Goal: Task Accomplishment & Management: Manage account settings

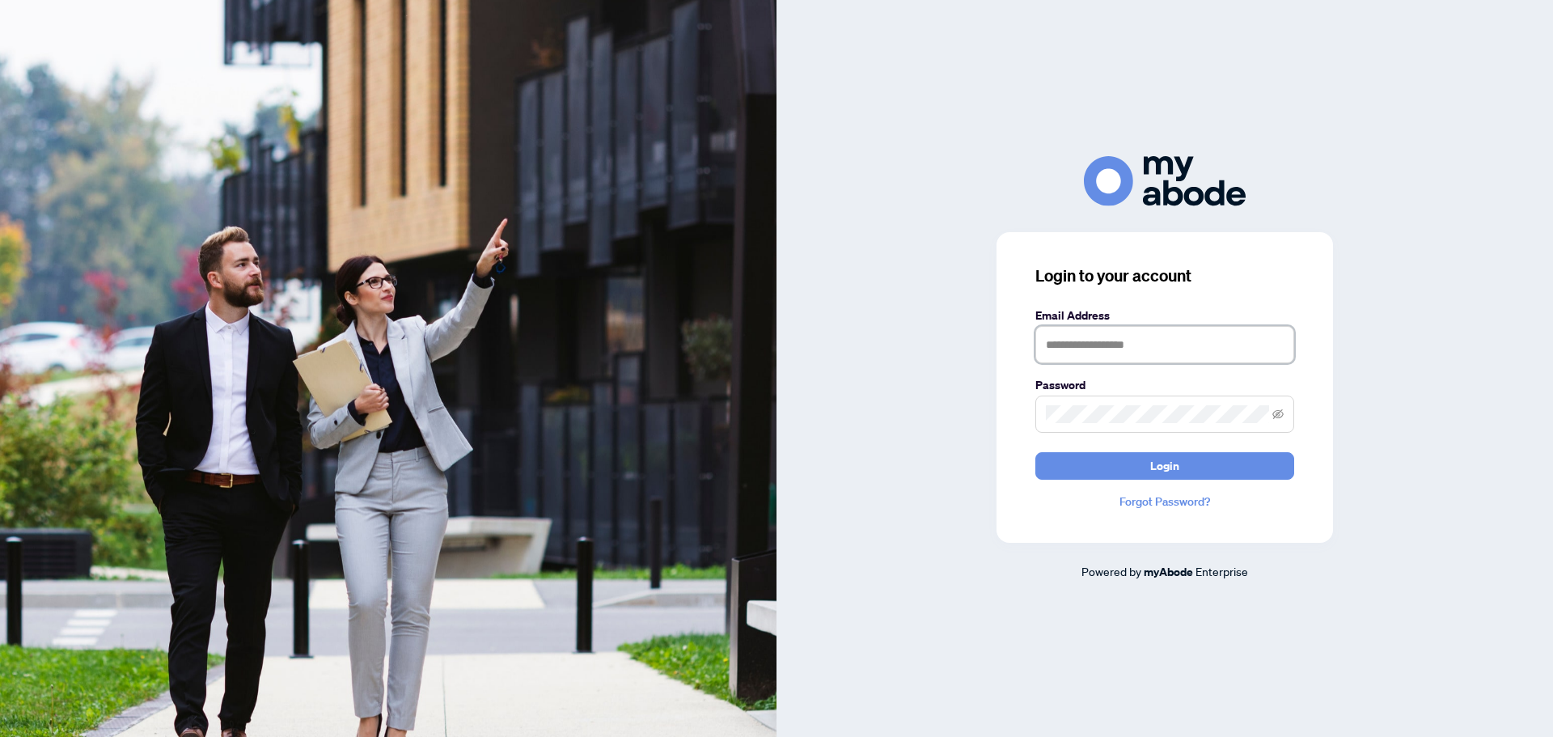
type input "**********"
click at [1142, 473] on button "Login" at bounding box center [1164, 465] width 259 height 27
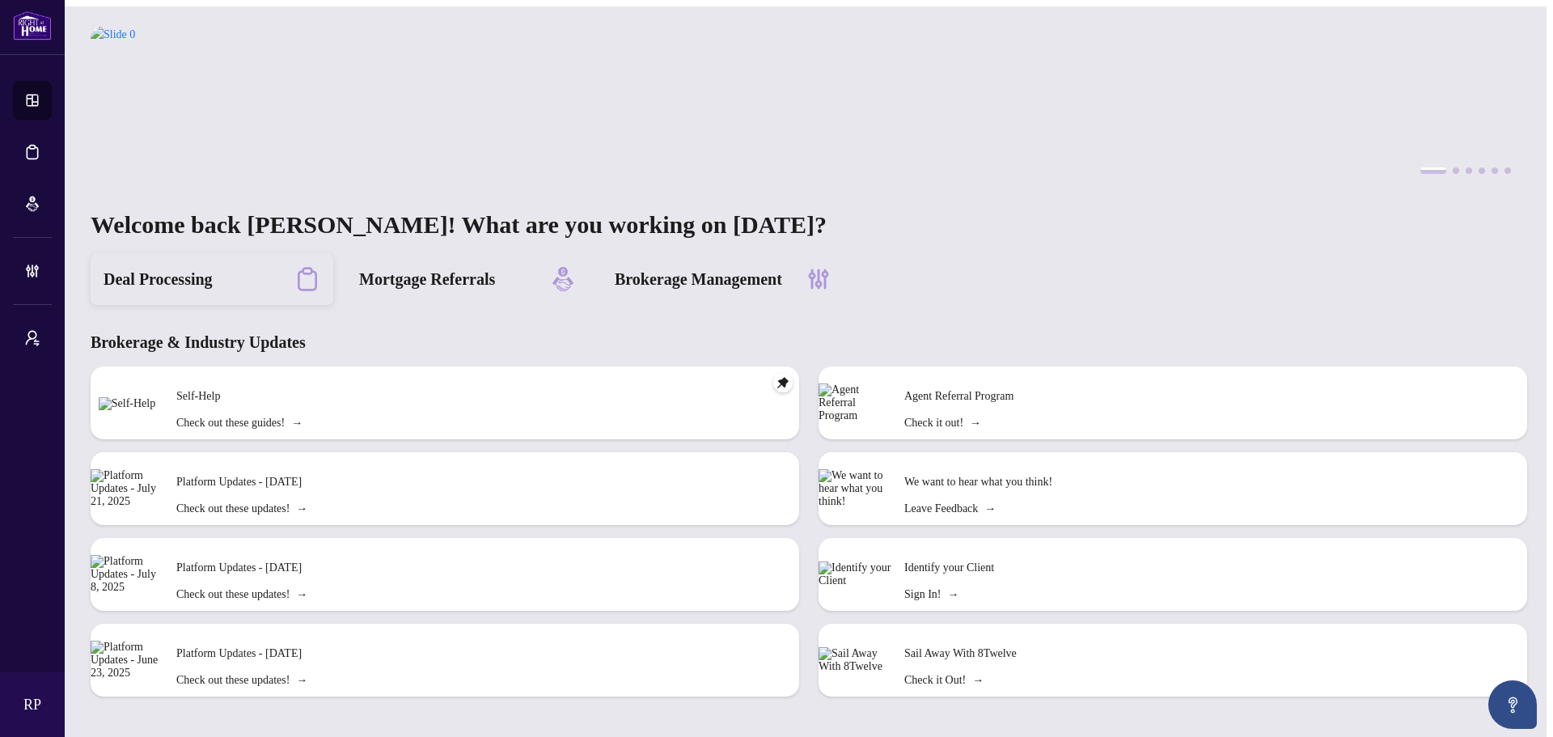
click at [210, 285] on div "Deal Processing" at bounding box center [212, 279] width 243 height 52
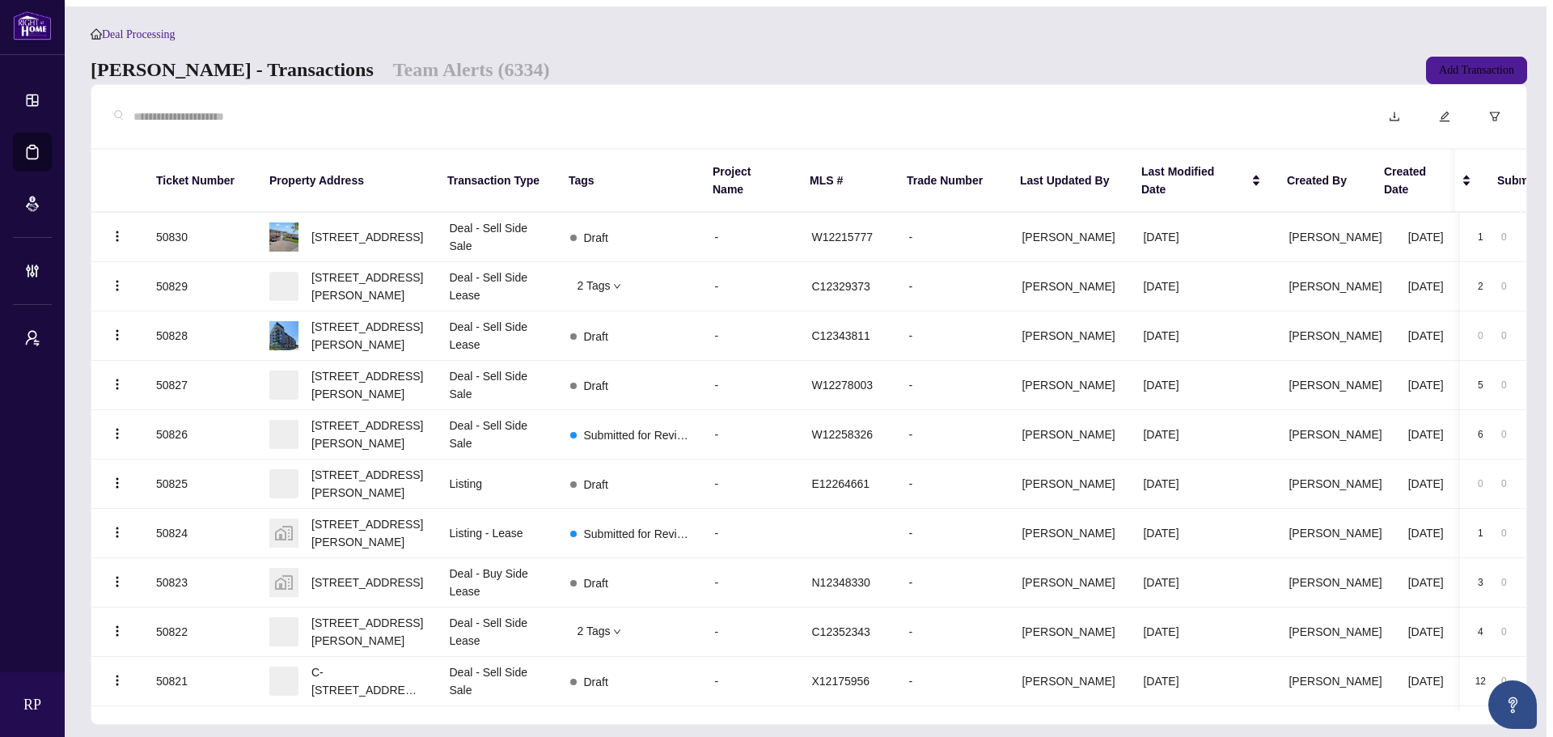
click at [408, 122] on input "text" at bounding box center [741, 117] width 1216 height 18
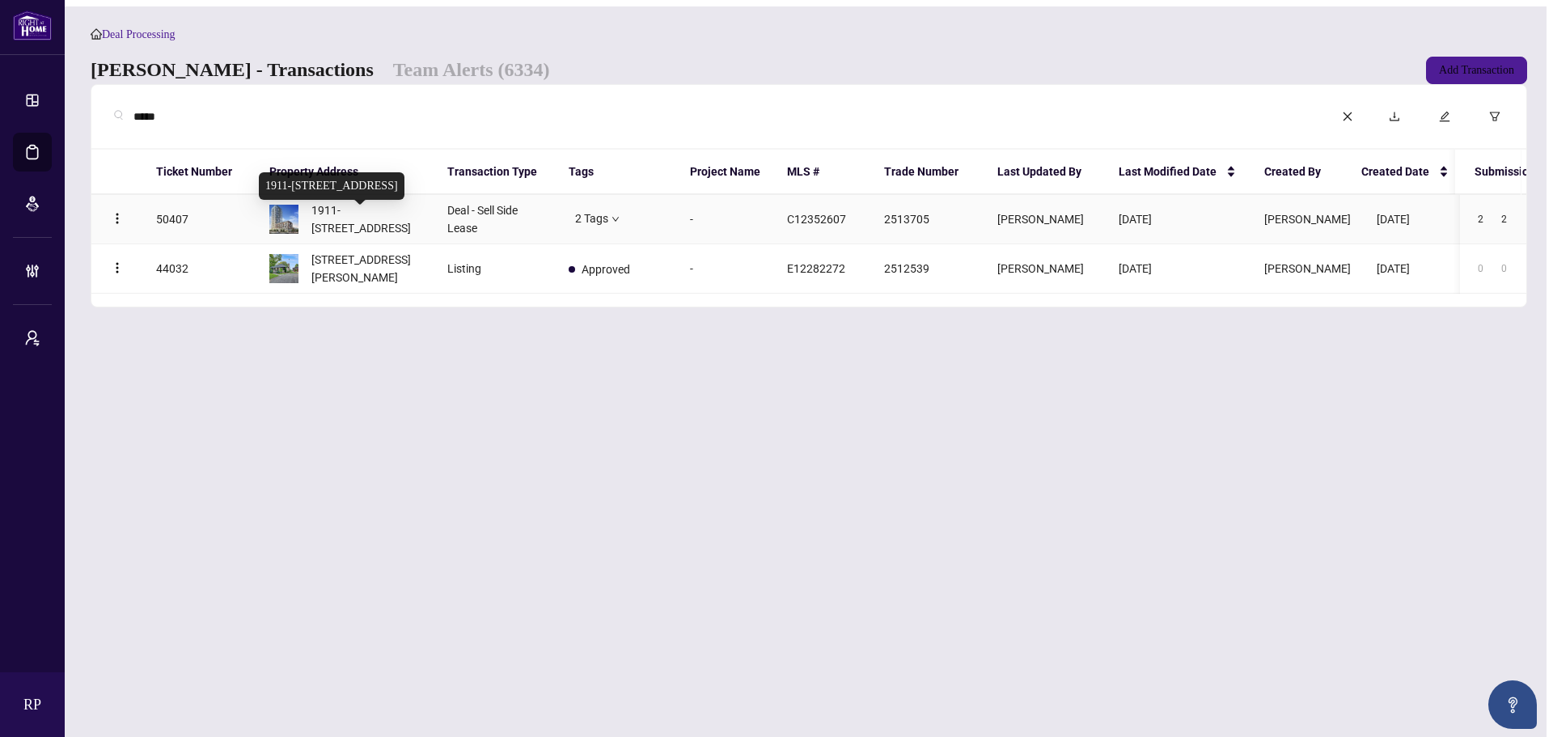
type input "*****"
click at [391, 236] on span "1911-[STREET_ADDRESS]" at bounding box center [366, 219] width 110 height 36
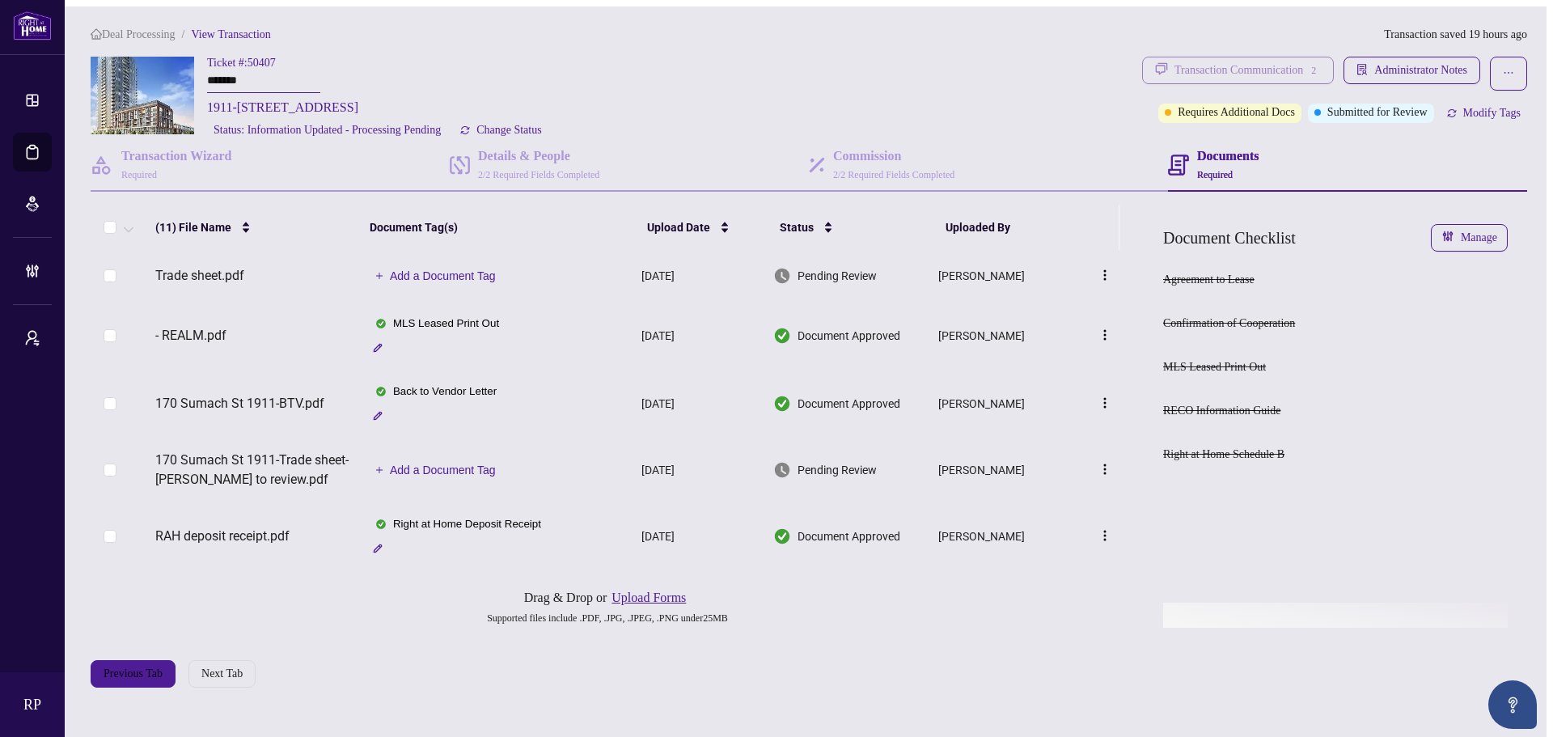
click at [1231, 65] on div "Transaction Communication 2" at bounding box center [1247, 70] width 146 height 26
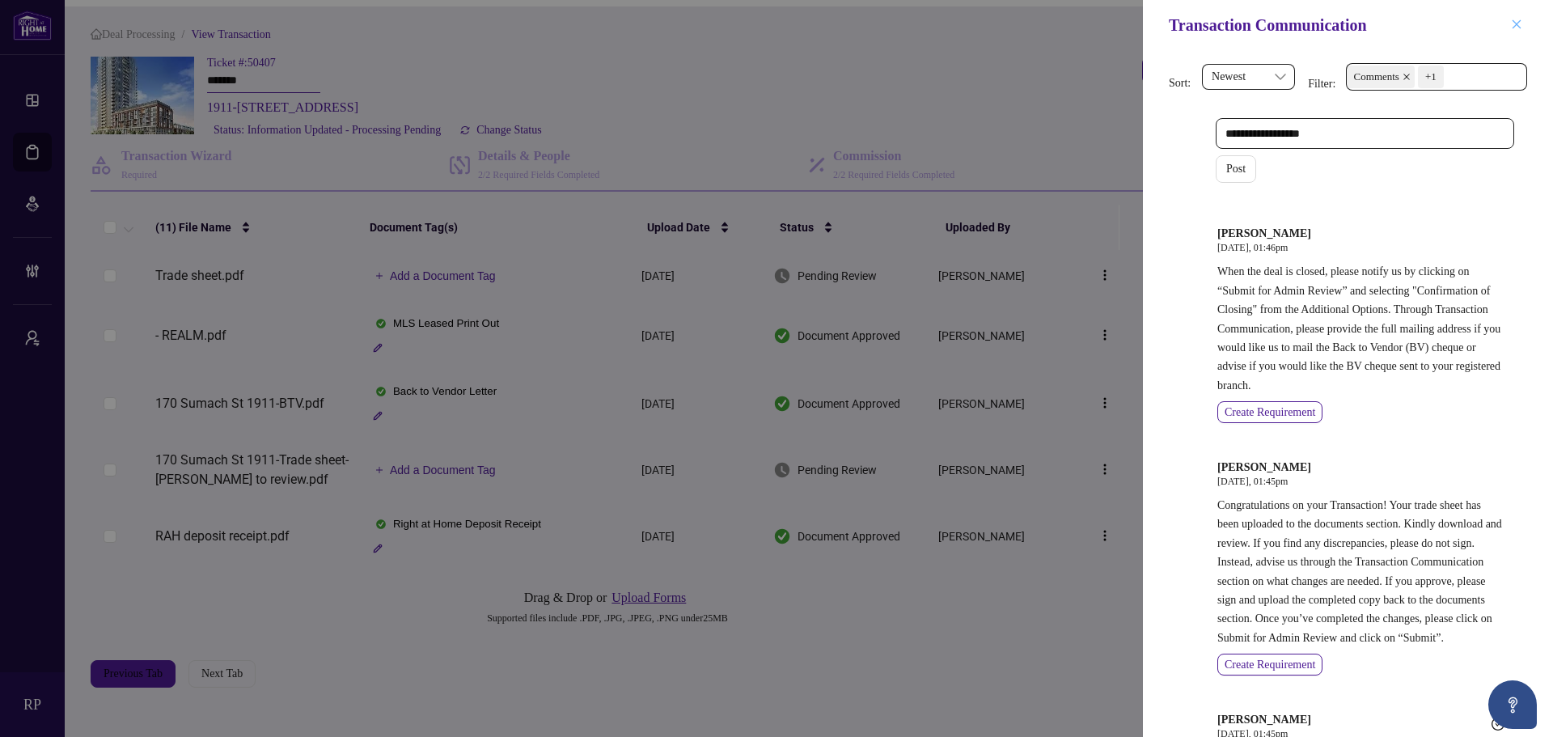
click at [1515, 23] on icon "close" at bounding box center [1516, 23] width 9 height 9
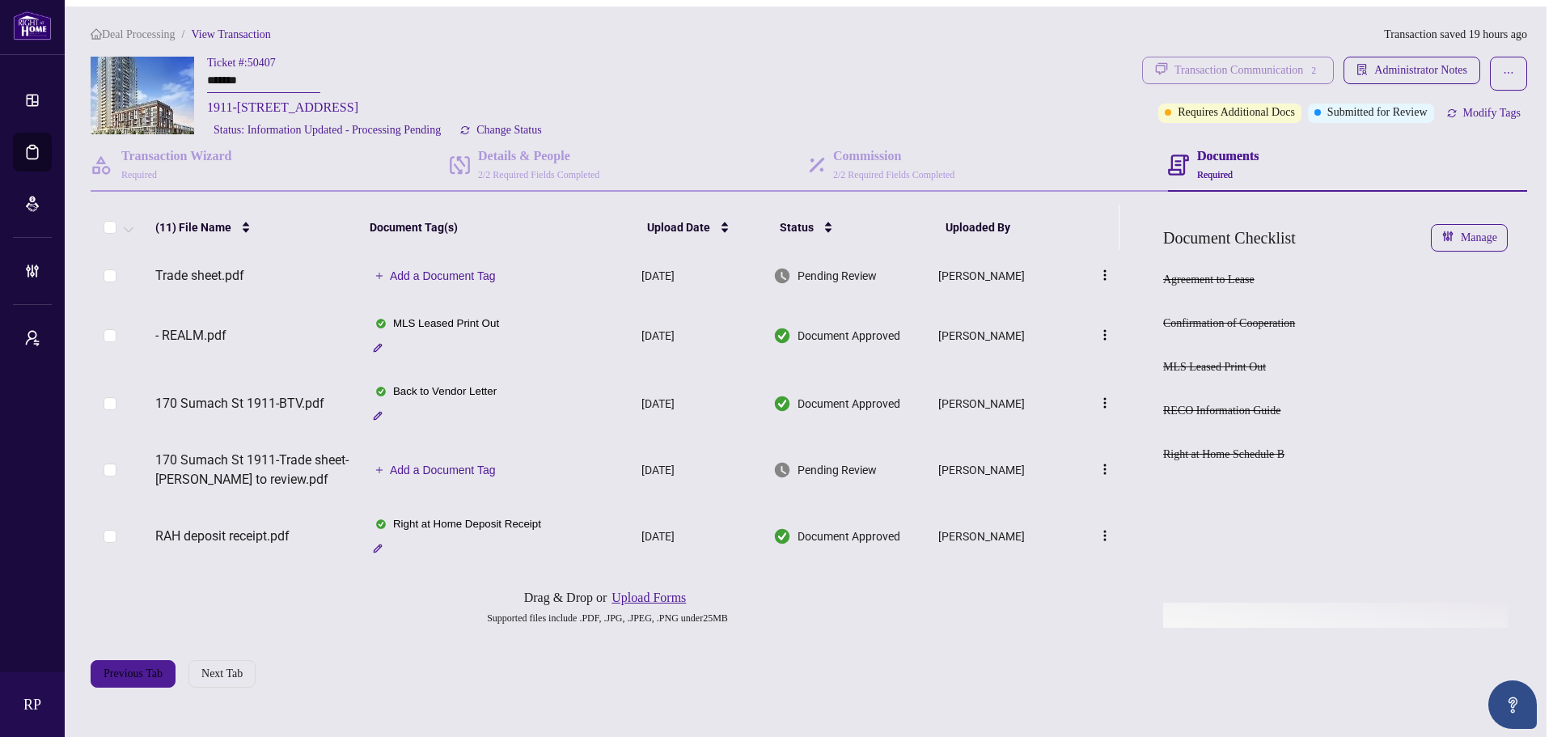
click at [1320, 66] on button "Transaction Communication 2" at bounding box center [1238, 70] width 192 height 27
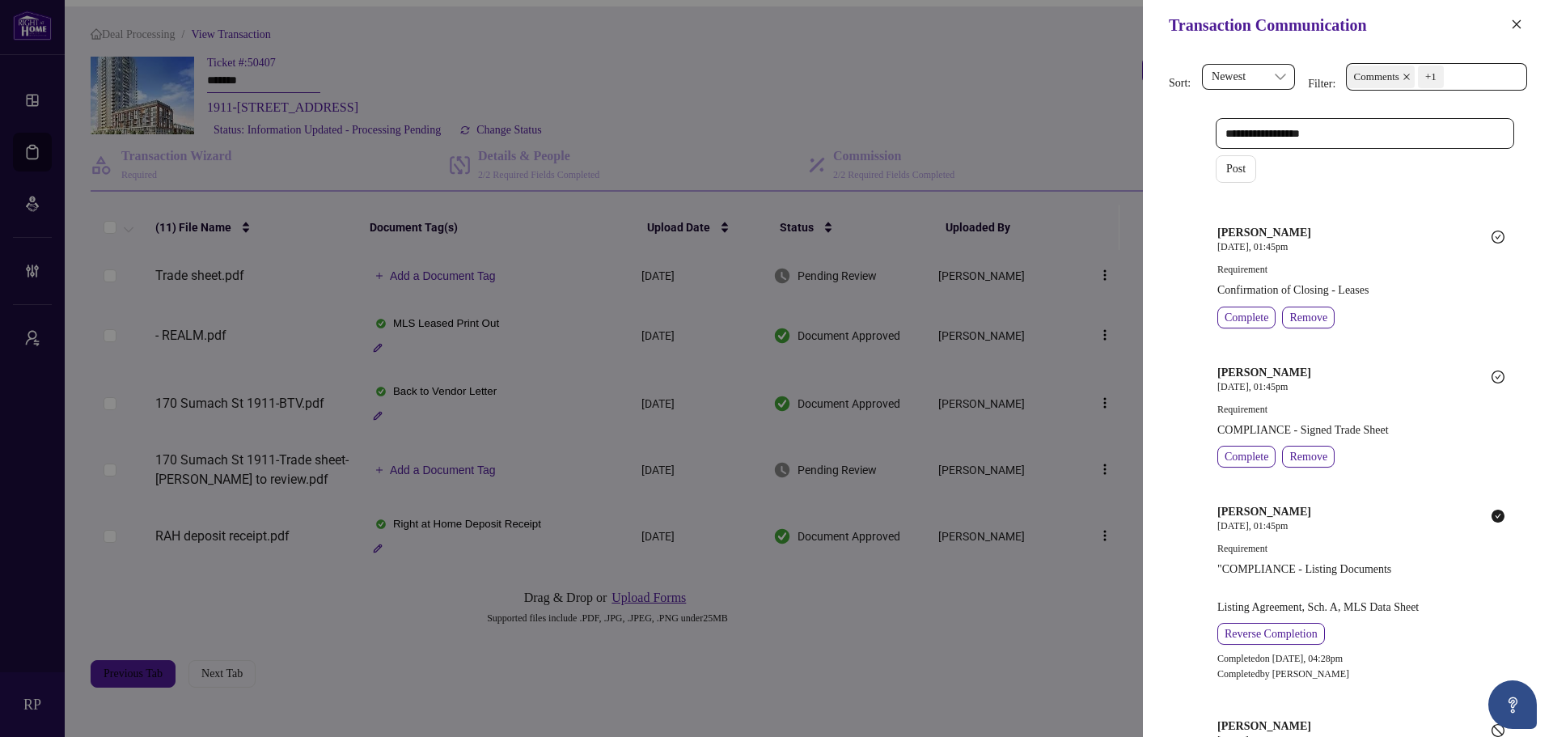
scroll to position [450, 0]
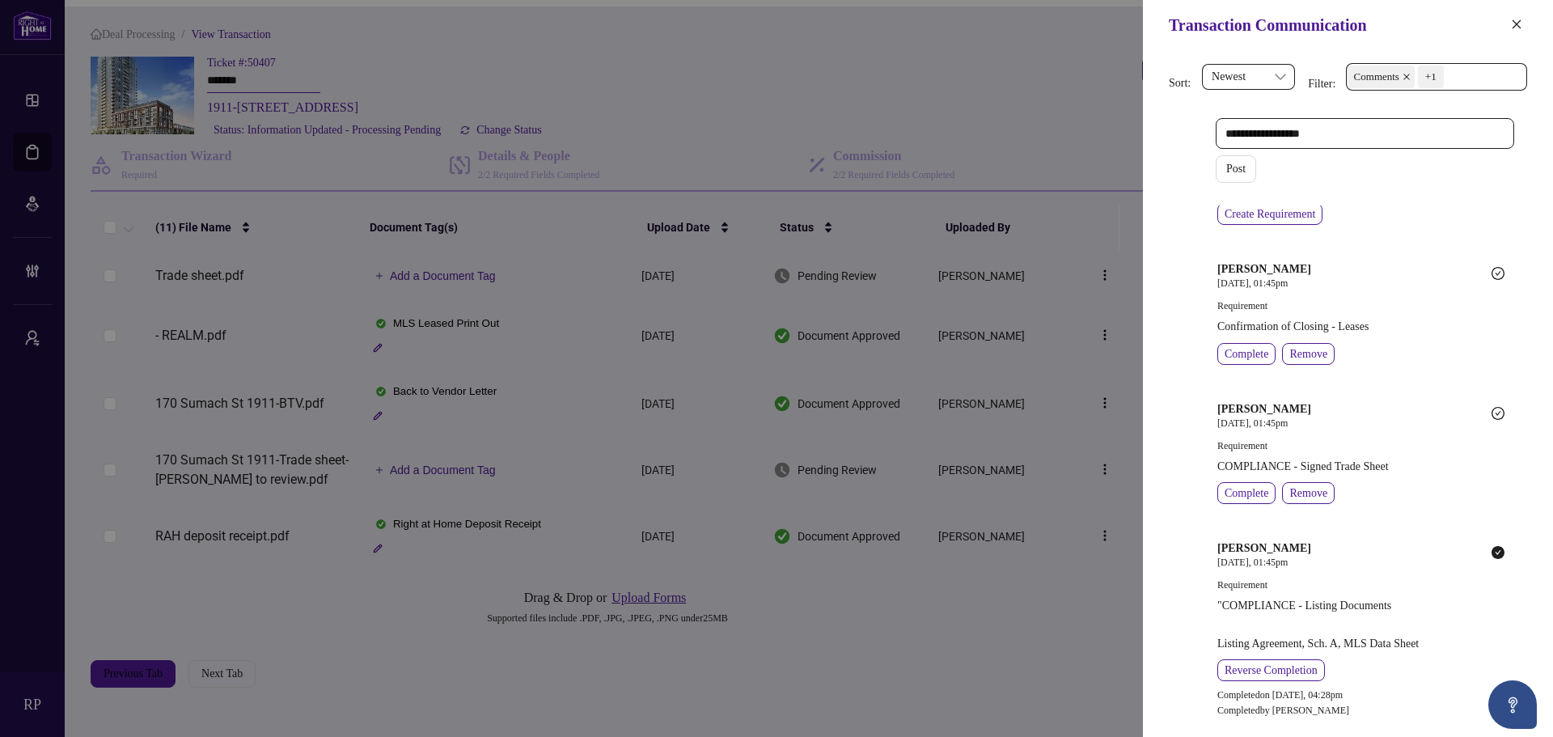
click at [799, 108] on div at bounding box center [776, 368] width 1553 height 737
click at [1519, 26] on icon "close" at bounding box center [1516, 24] width 11 height 11
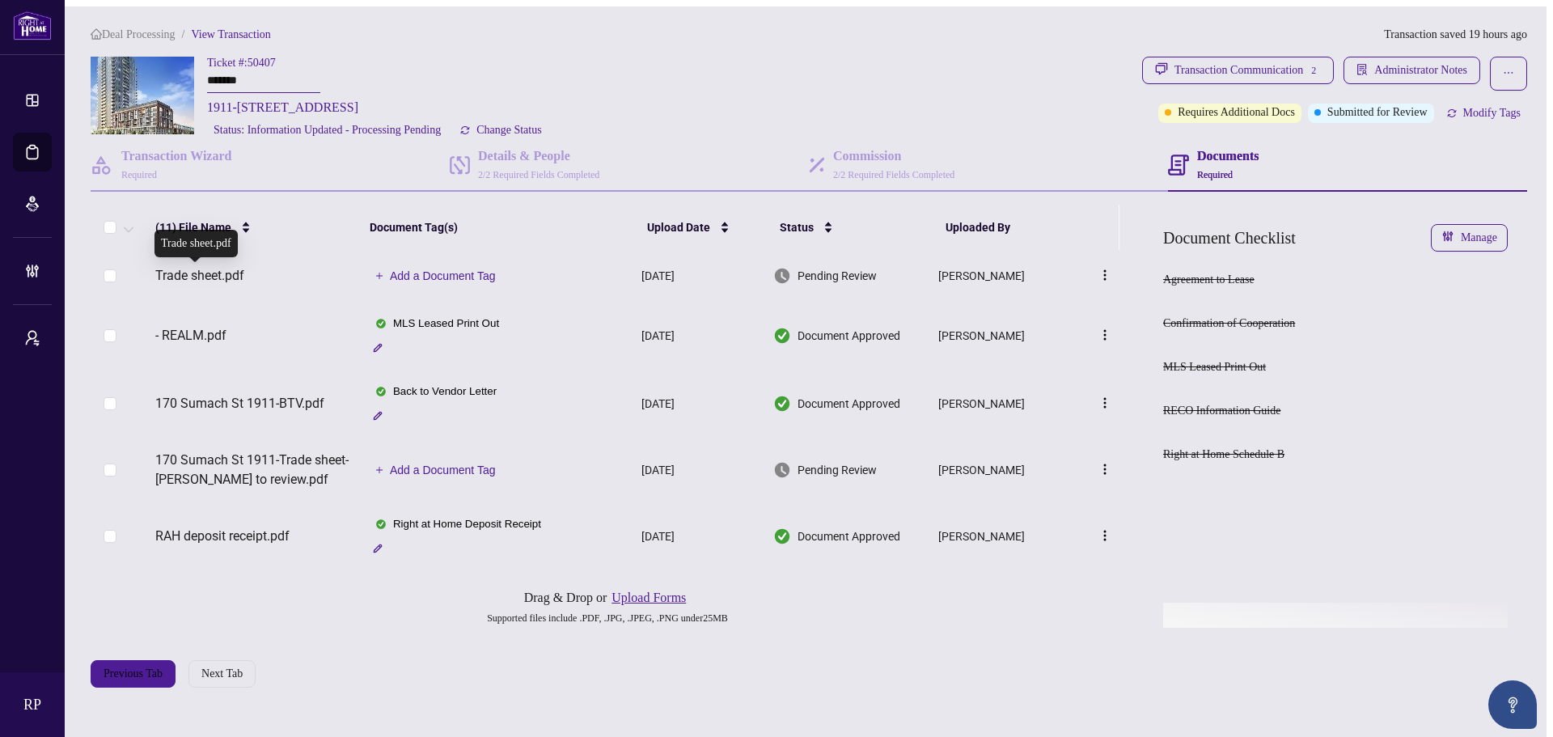
click at [199, 274] on span "Trade sheet.pdf" at bounding box center [199, 275] width 89 height 19
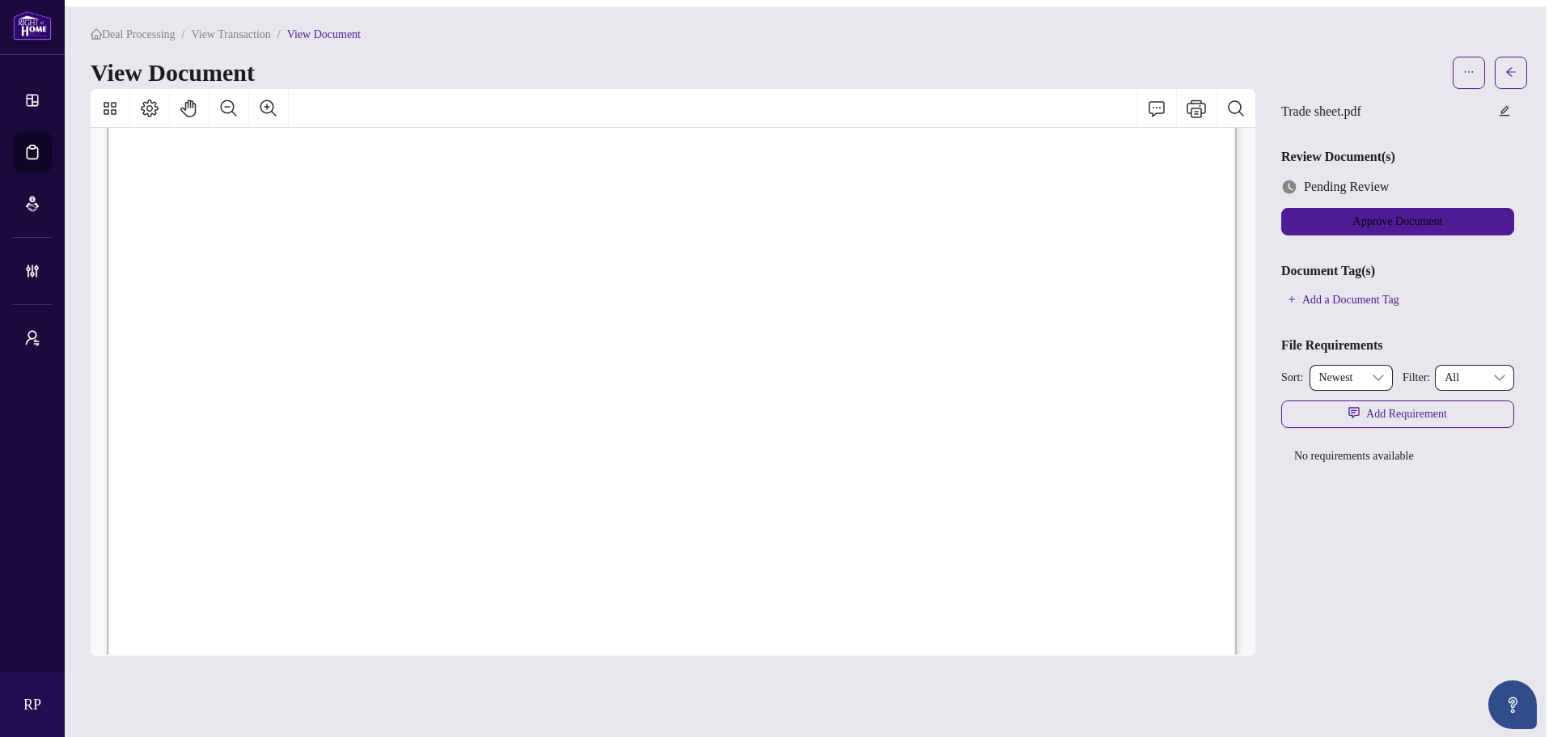
scroll to position [645, 0]
drag, startPoint x: 1508, startPoint y: 62, endPoint x: 1277, endPoint y: 10, distance: 237.2
click at [1508, 62] on button "button" at bounding box center [1510, 73] width 32 height 32
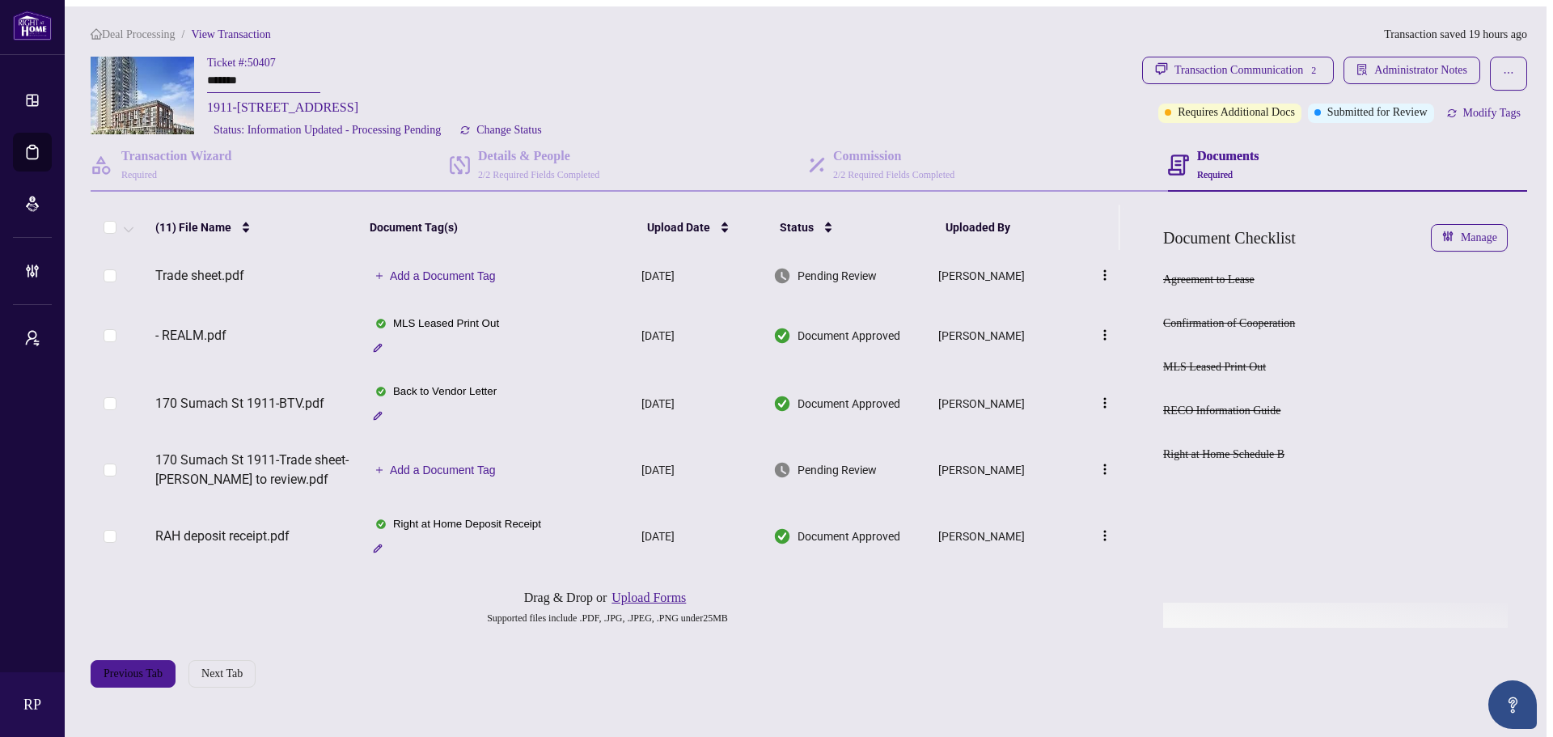
drag, startPoint x: 257, startPoint y: 78, endPoint x: 169, endPoint y: 74, distance: 88.2
click at [169, 74] on div "Ticket #: 50407 ******* 1911-[STREET_ADDRESS] Status: Information Updated - Pro…" at bounding box center [613, 98] width 1045 height 83
click at [1210, 70] on div "Transaction Communication 2" at bounding box center [1247, 70] width 146 height 26
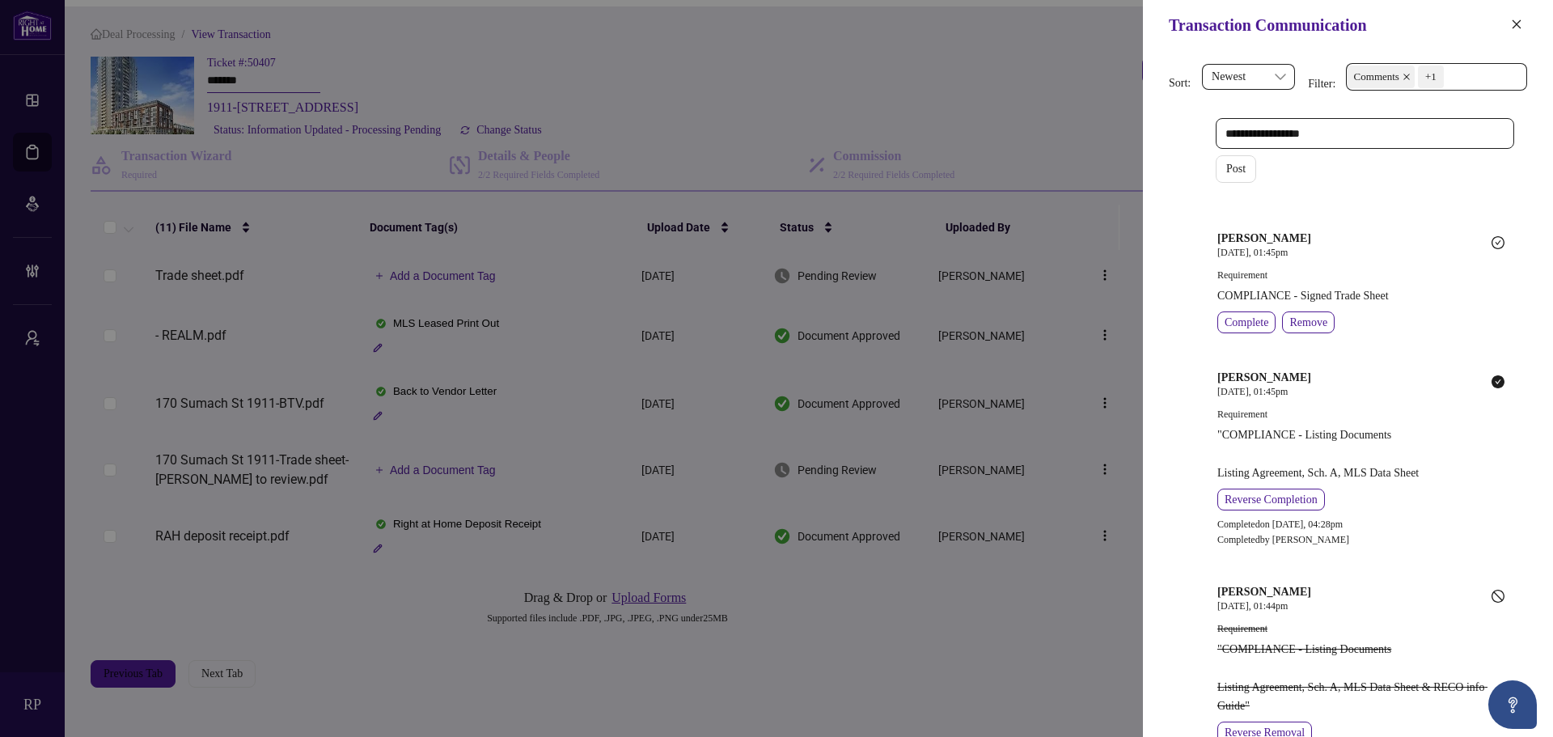
scroll to position [612, 0]
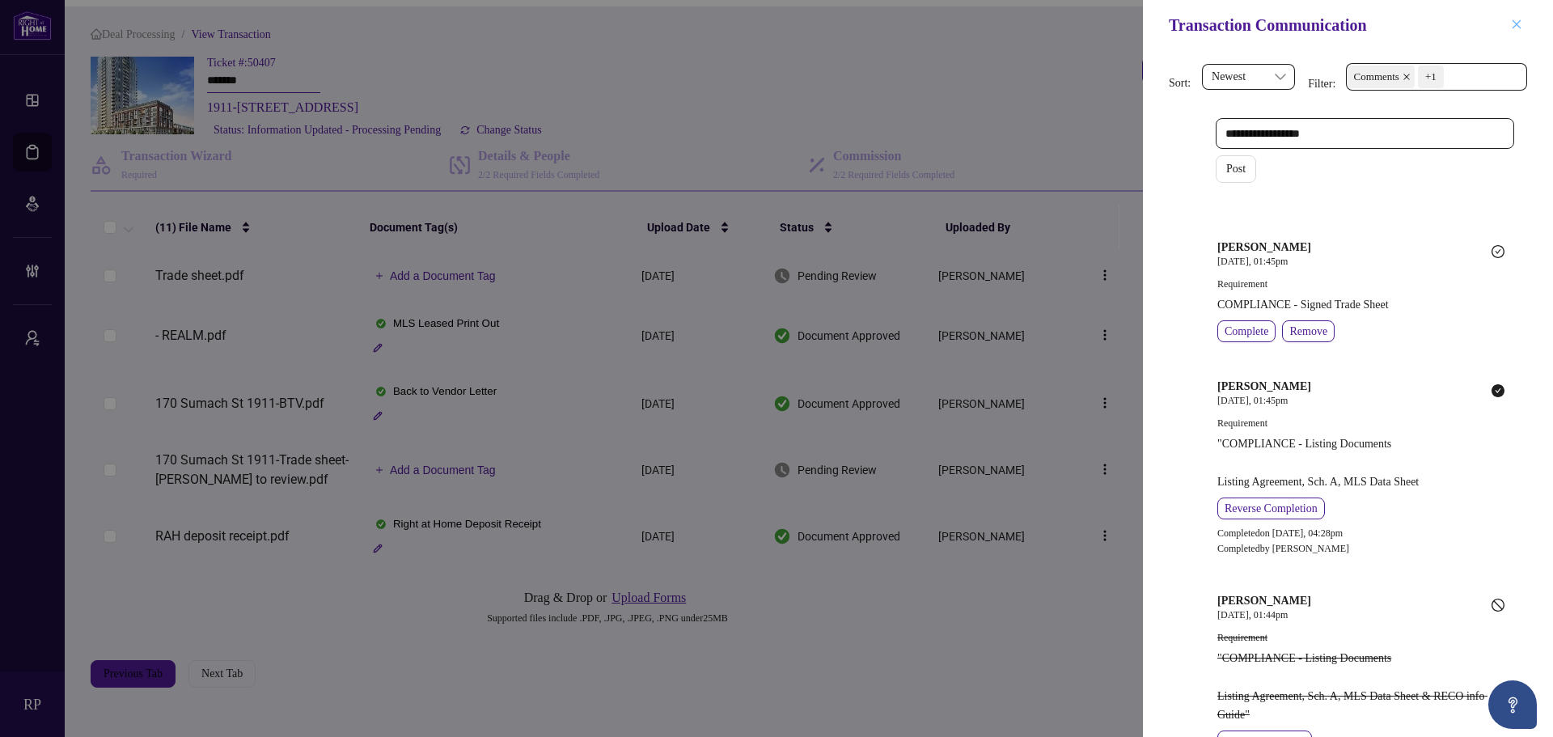
click at [1520, 27] on icon "close" at bounding box center [1516, 24] width 11 height 11
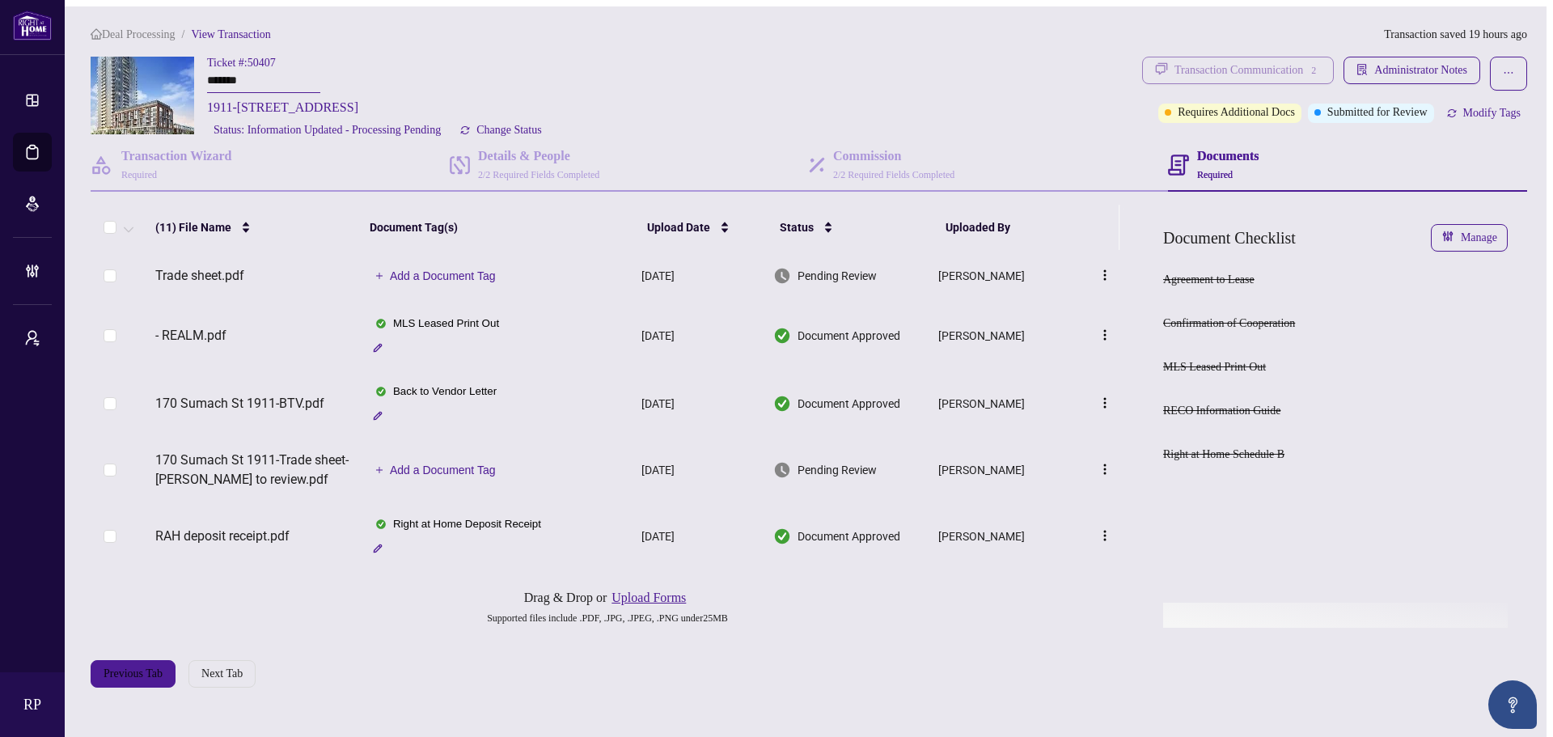
click at [1271, 67] on div "Transaction Communication 2" at bounding box center [1247, 70] width 146 height 26
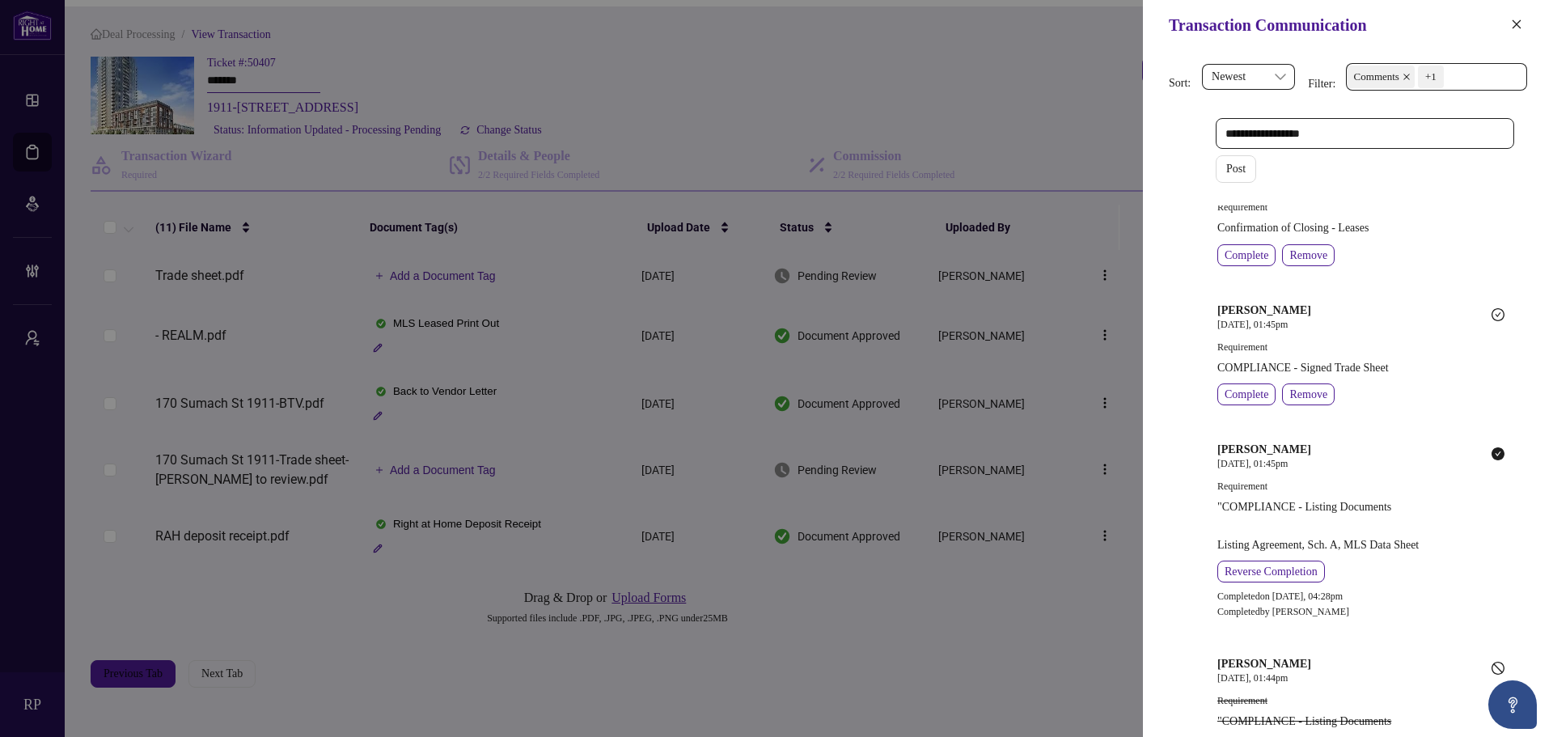
scroll to position [566, 0]
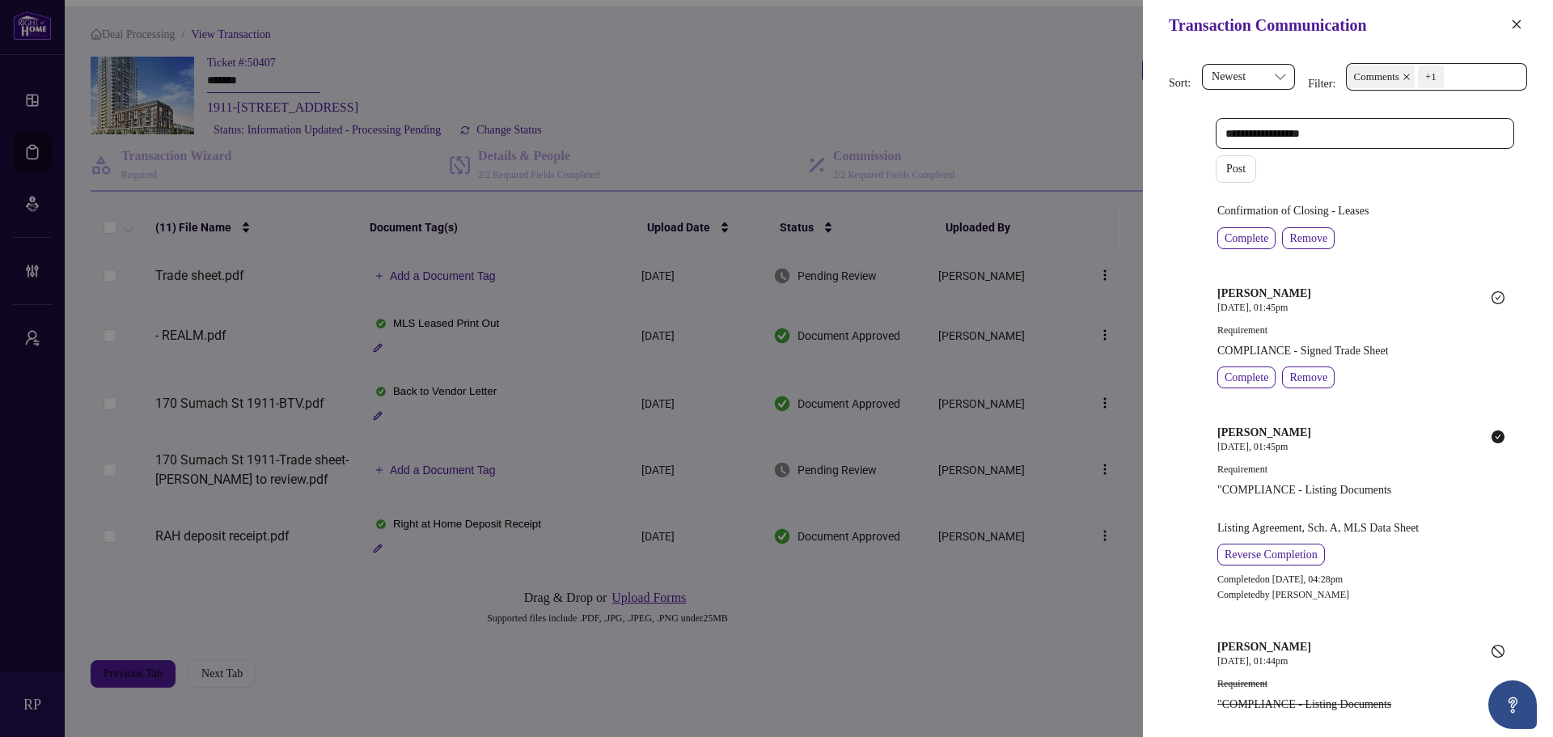
drag, startPoint x: 1513, startPoint y: 23, endPoint x: 1481, endPoint y: 23, distance: 31.5
click at [1513, 23] on icon "close" at bounding box center [1516, 23] width 9 height 9
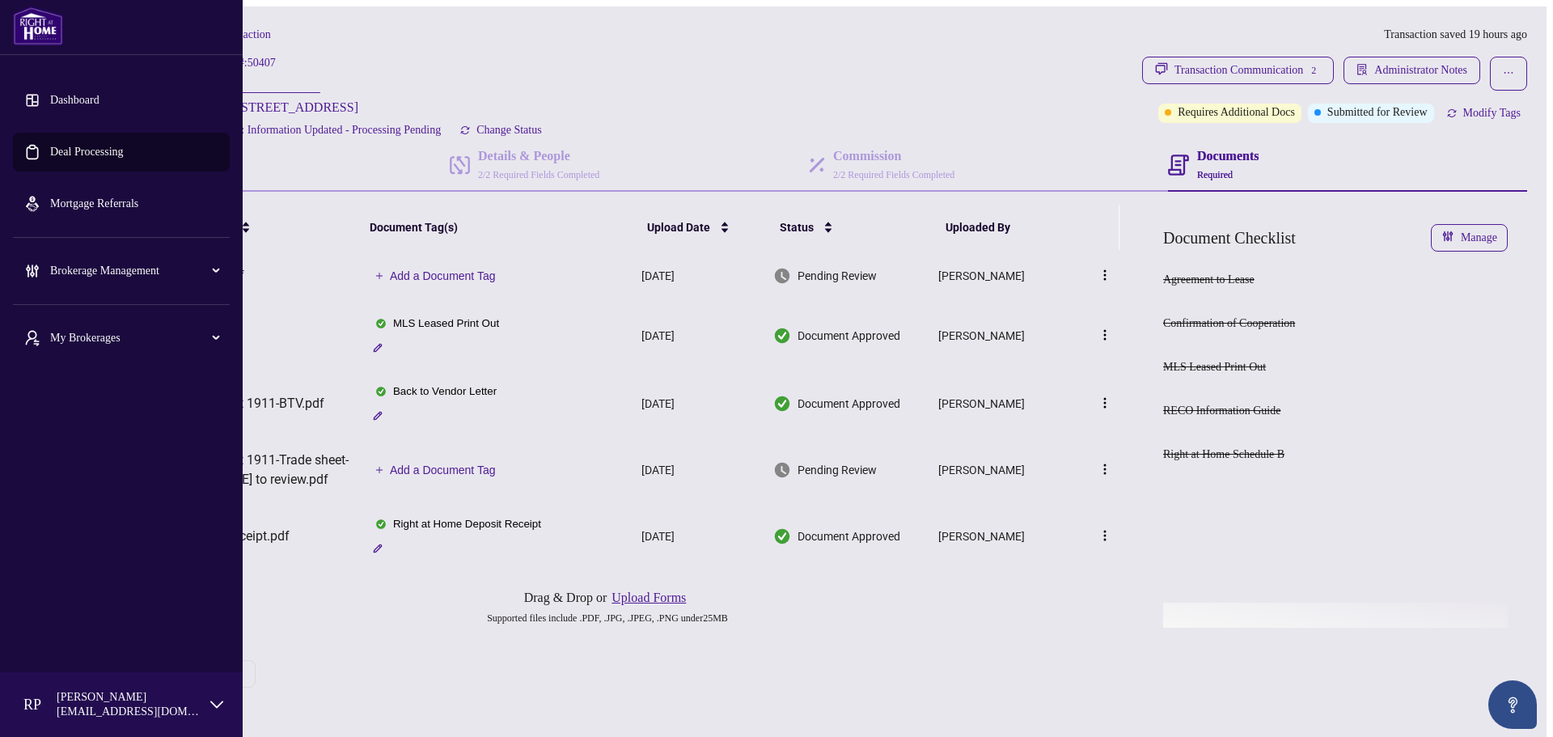
click at [88, 146] on link "Deal Processing" at bounding box center [87, 152] width 74 height 12
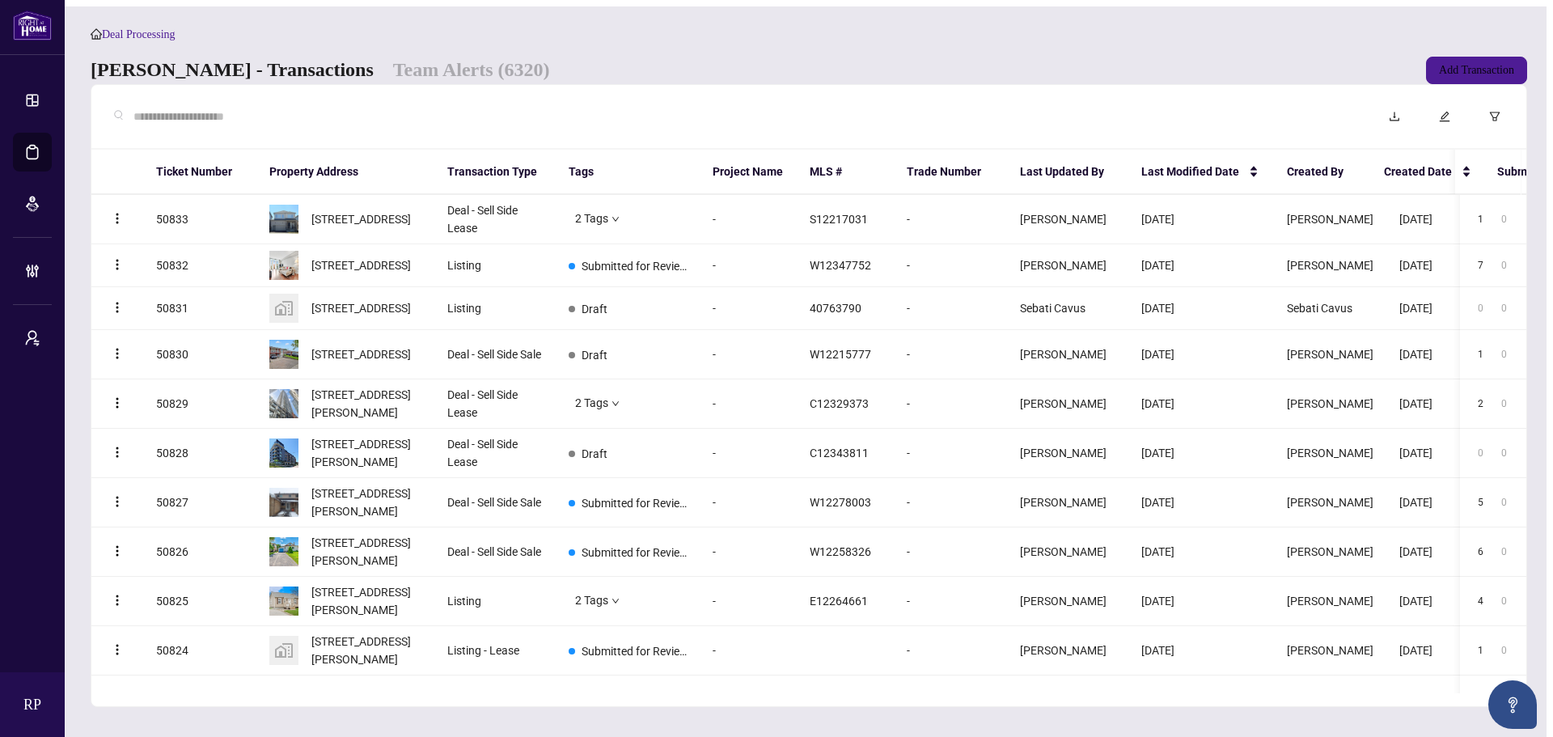
click at [487, 118] on input "text" at bounding box center [741, 117] width 1216 height 18
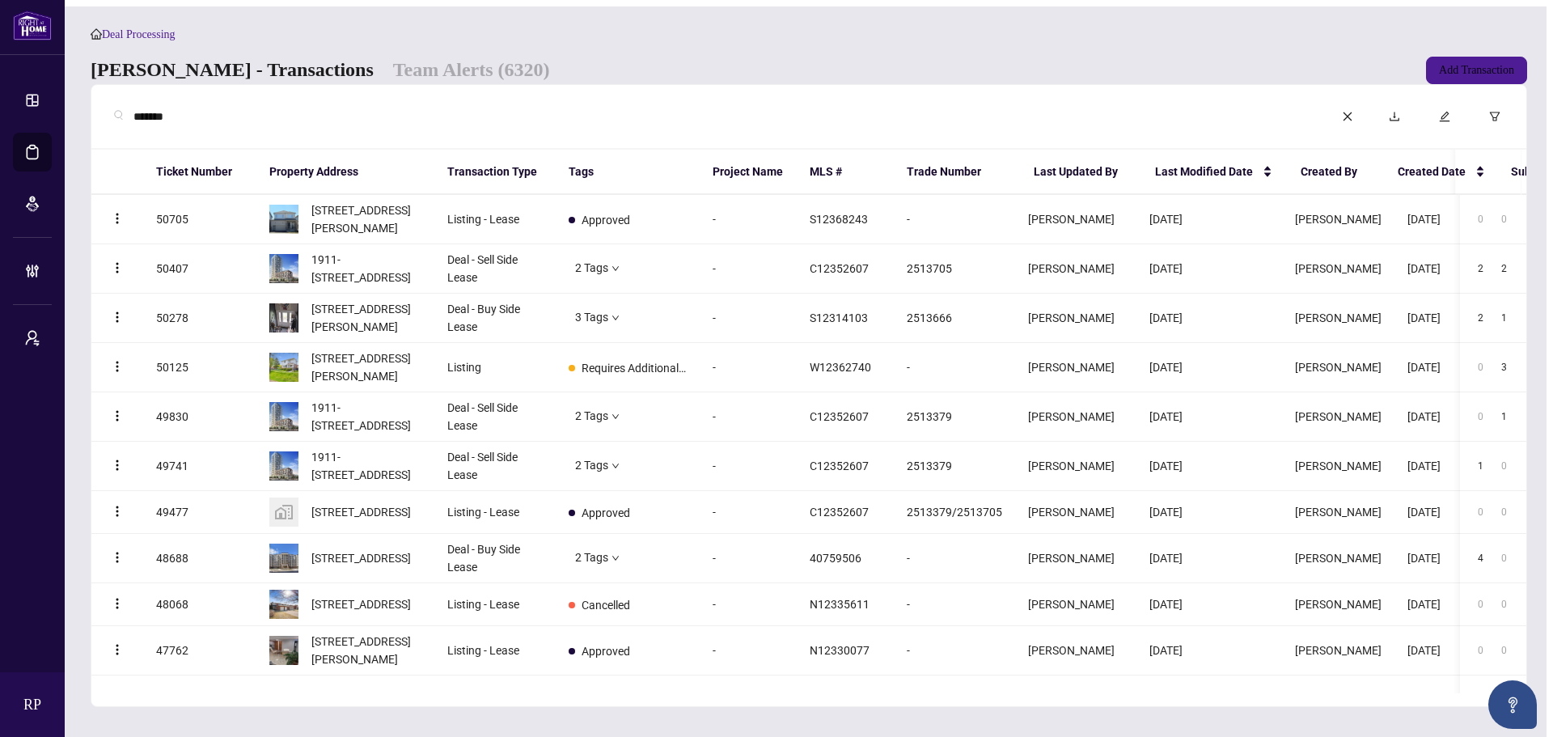
type input "********"
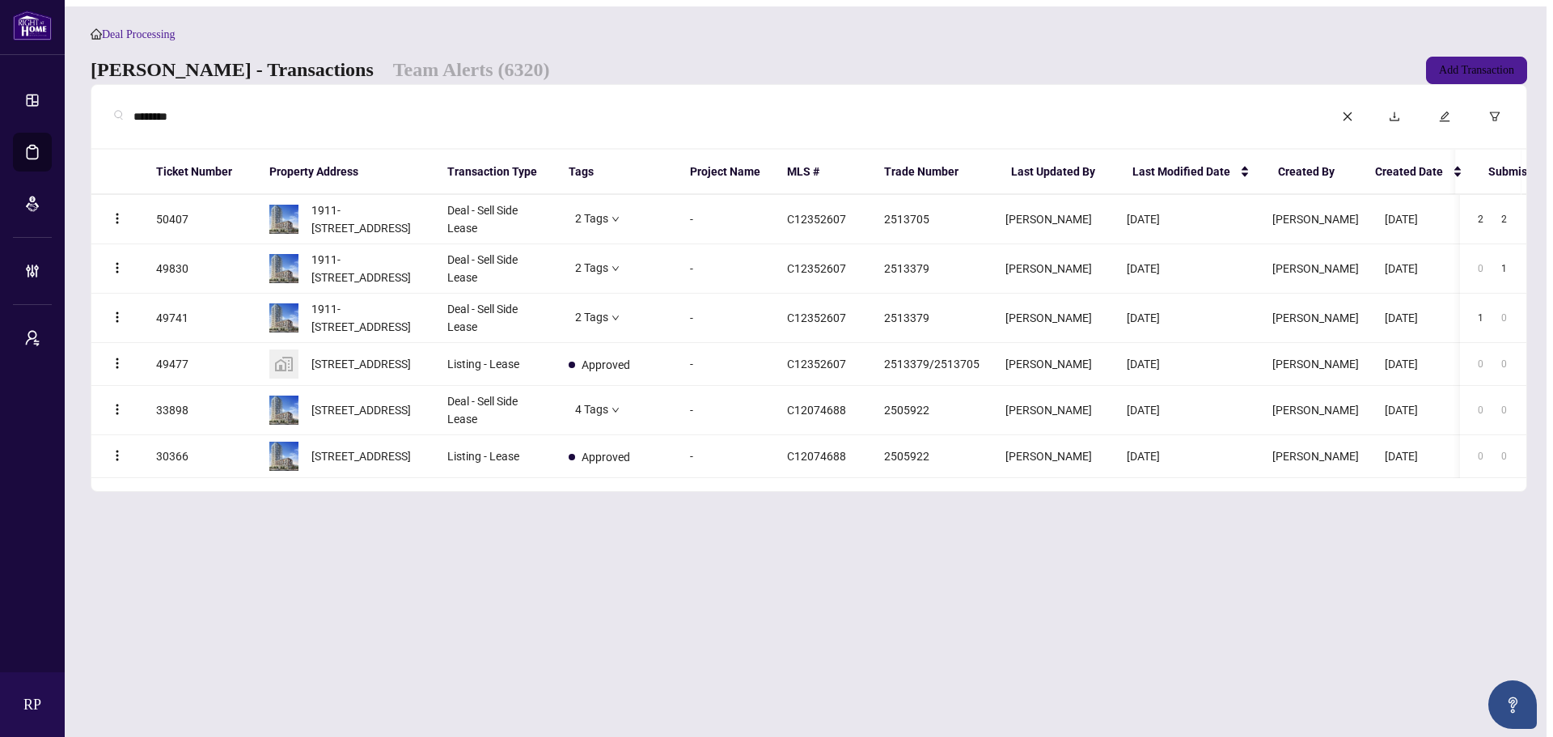
drag, startPoint x: 176, startPoint y: 129, endPoint x: 82, endPoint y: 127, distance: 93.8
click at [82, 127] on main "Deal Processing [PERSON_NAME] - Transactions Team Alerts (6320) Add Transaction…" at bounding box center [808, 374] width 1475 height 737
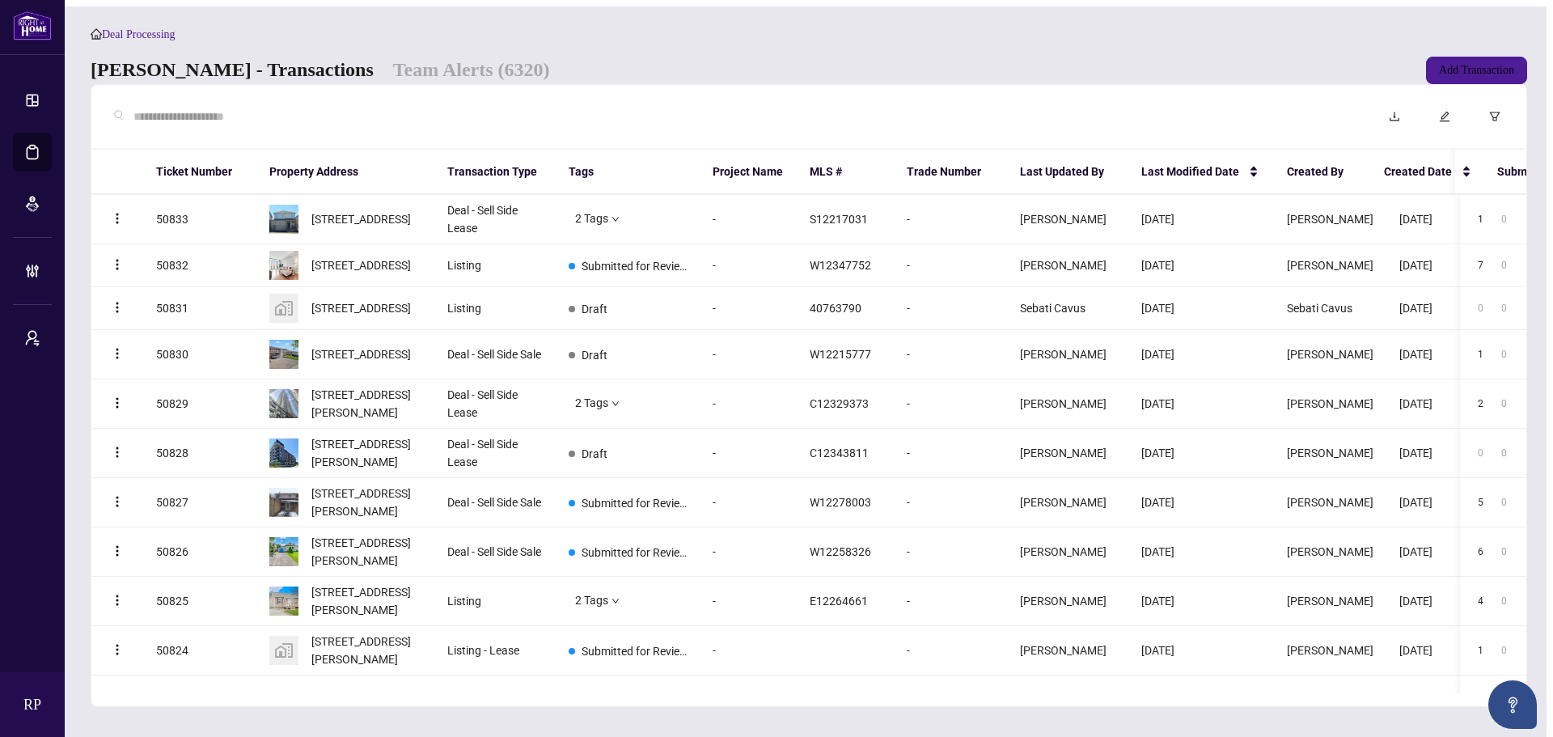
click at [221, 122] on input "text" at bounding box center [741, 117] width 1216 height 18
click at [614, 121] on input "text" at bounding box center [741, 117] width 1216 height 18
type input "*"
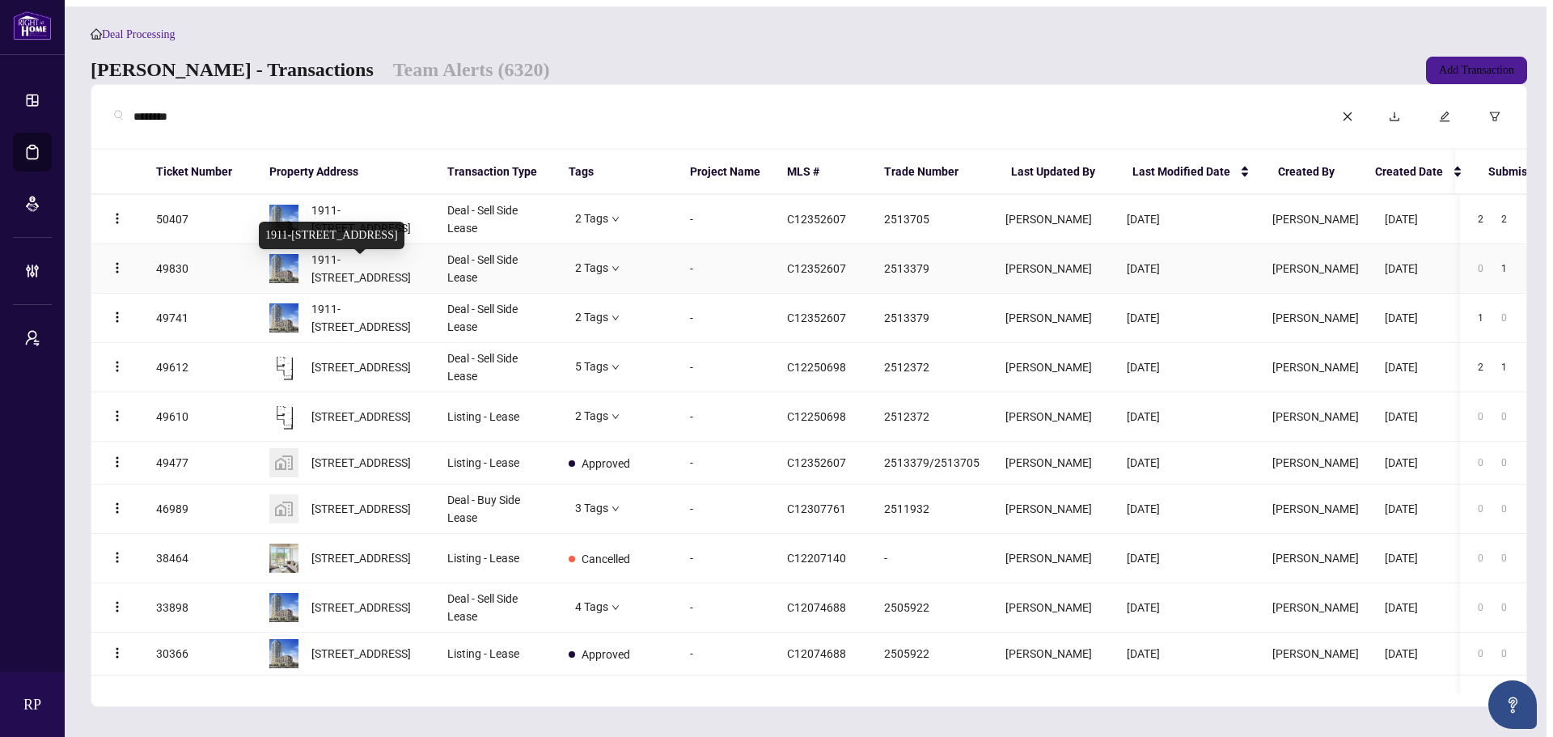
type input "********"
click at [375, 266] on span "1911-[STREET_ADDRESS]" at bounding box center [366, 269] width 110 height 36
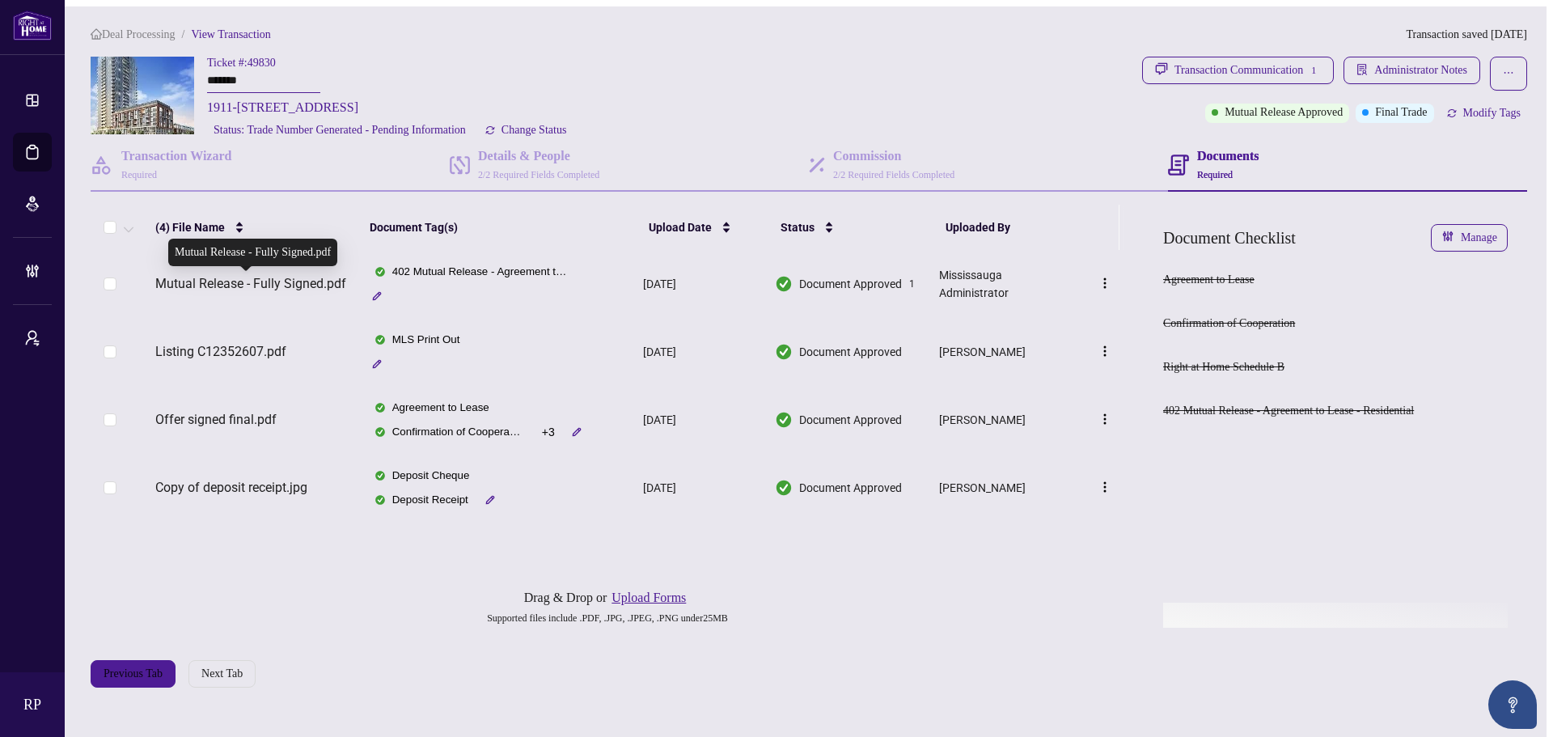
click at [273, 287] on span "Mutual Release - Fully Signed.pdf" at bounding box center [250, 283] width 191 height 19
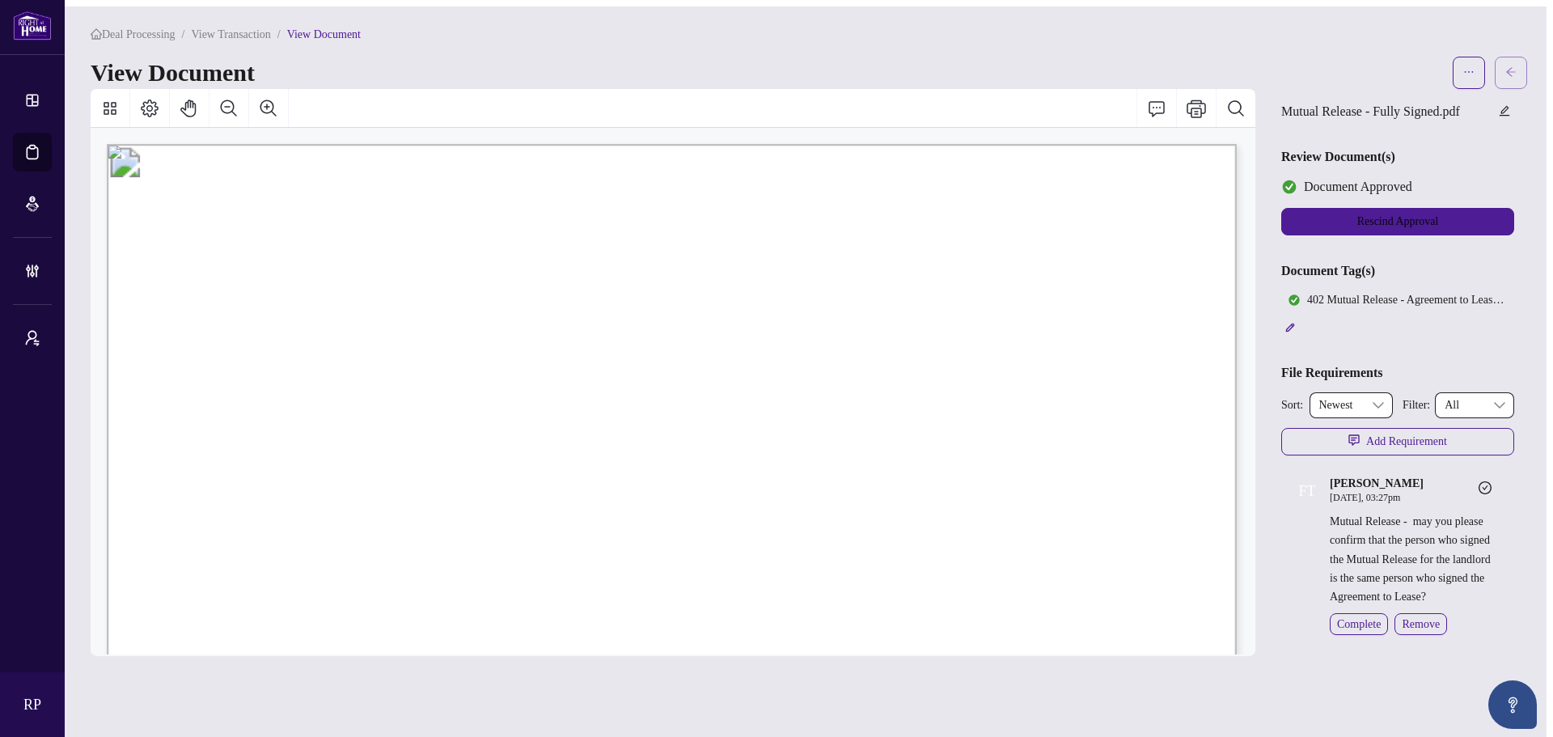
click at [1510, 72] on button "button" at bounding box center [1510, 73] width 32 height 32
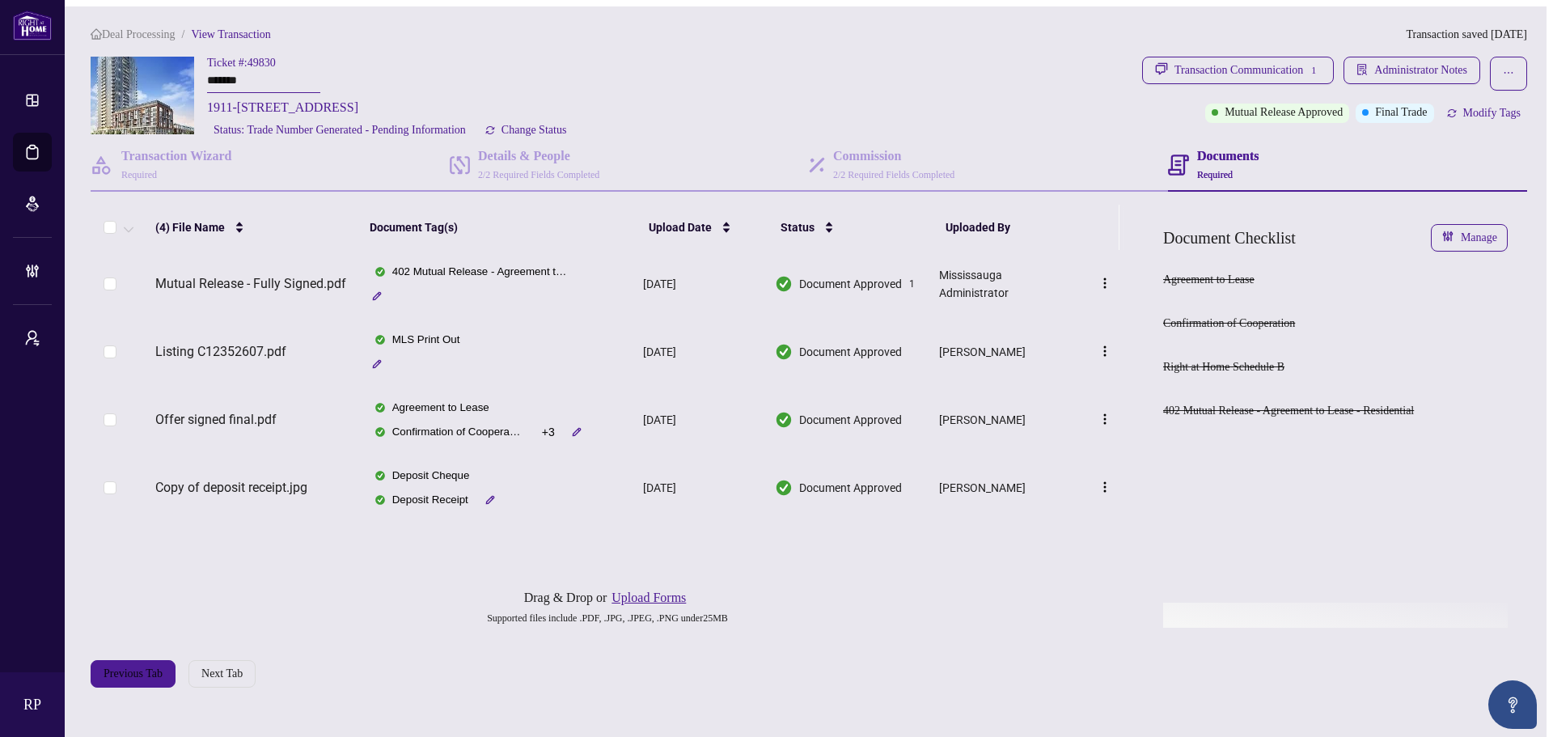
drag, startPoint x: 278, startPoint y: 78, endPoint x: 145, endPoint y: 82, distance: 133.5
click at [145, 82] on div "Ticket #: 49830 ******* 1911-[STREET_ADDRESS] Status: Trade Number Generated - …" at bounding box center [613, 98] width 1045 height 83
click at [1375, 63] on span "Administrator Notes" at bounding box center [1420, 70] width 93 height 26
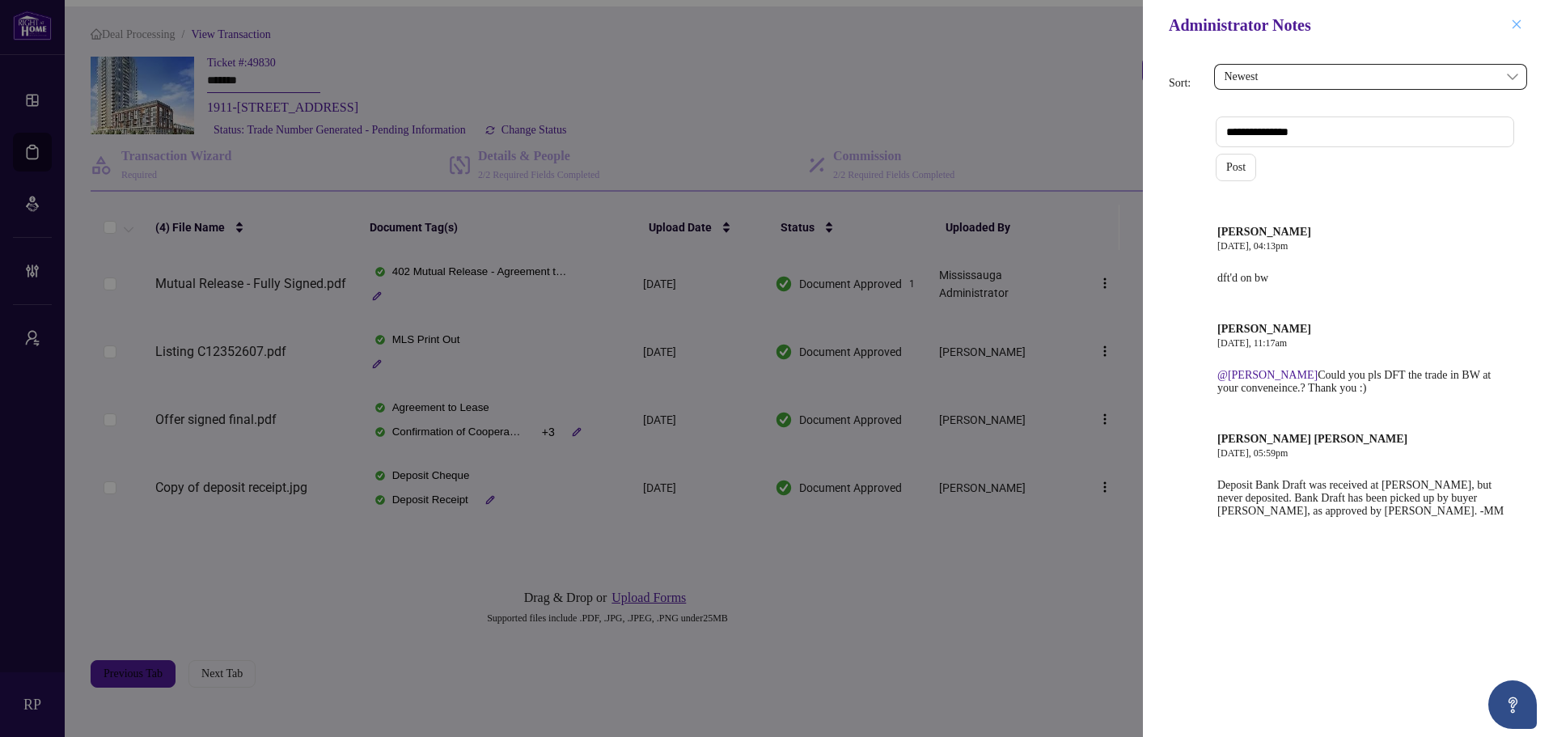
click at [1521, 22] on icon "close" at bounding box center [1516, 24] width 11 height 11
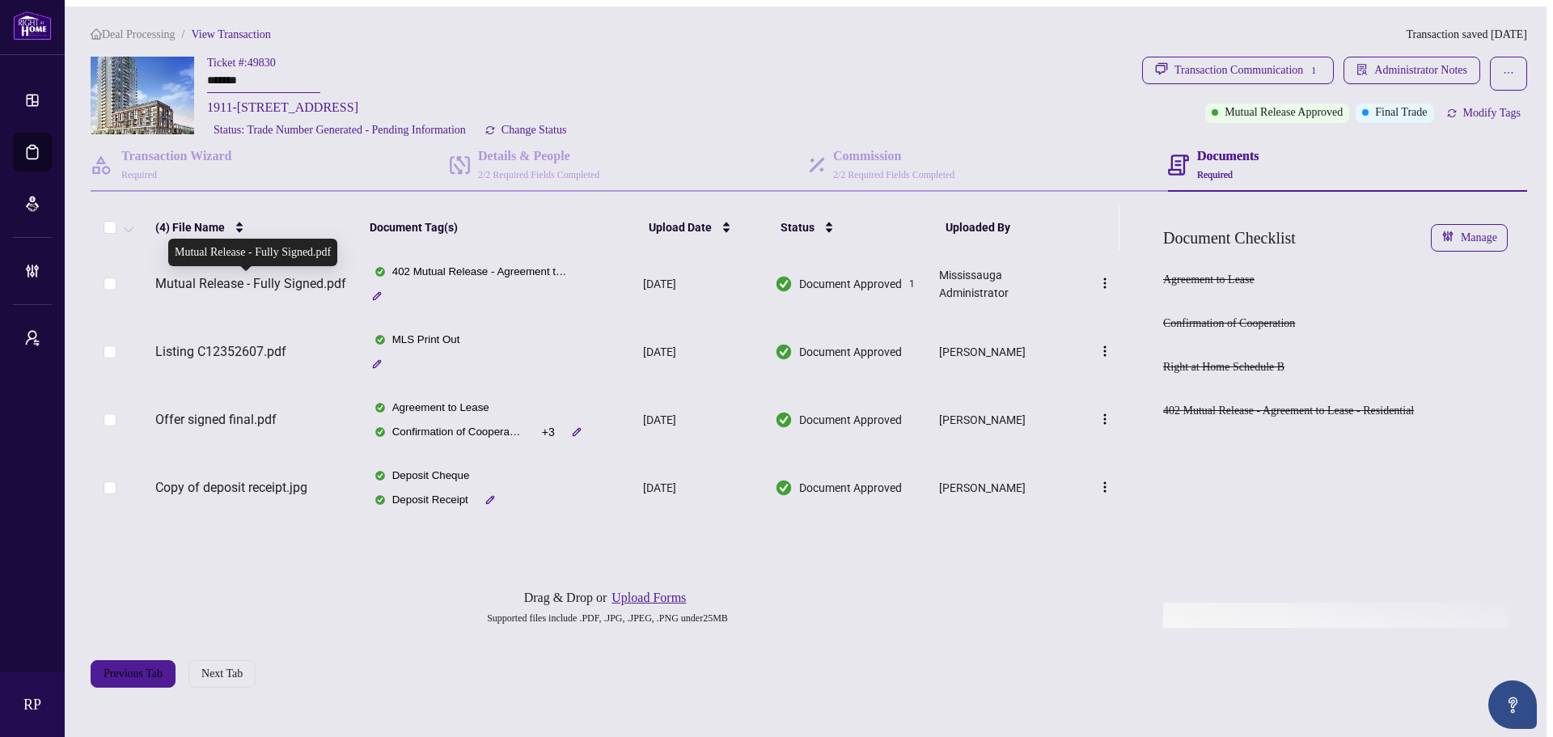
click at [319, 280] on span "Mutual Release - Fully Signed.pdf" at bounding box center [250, 283] width 191 height 19
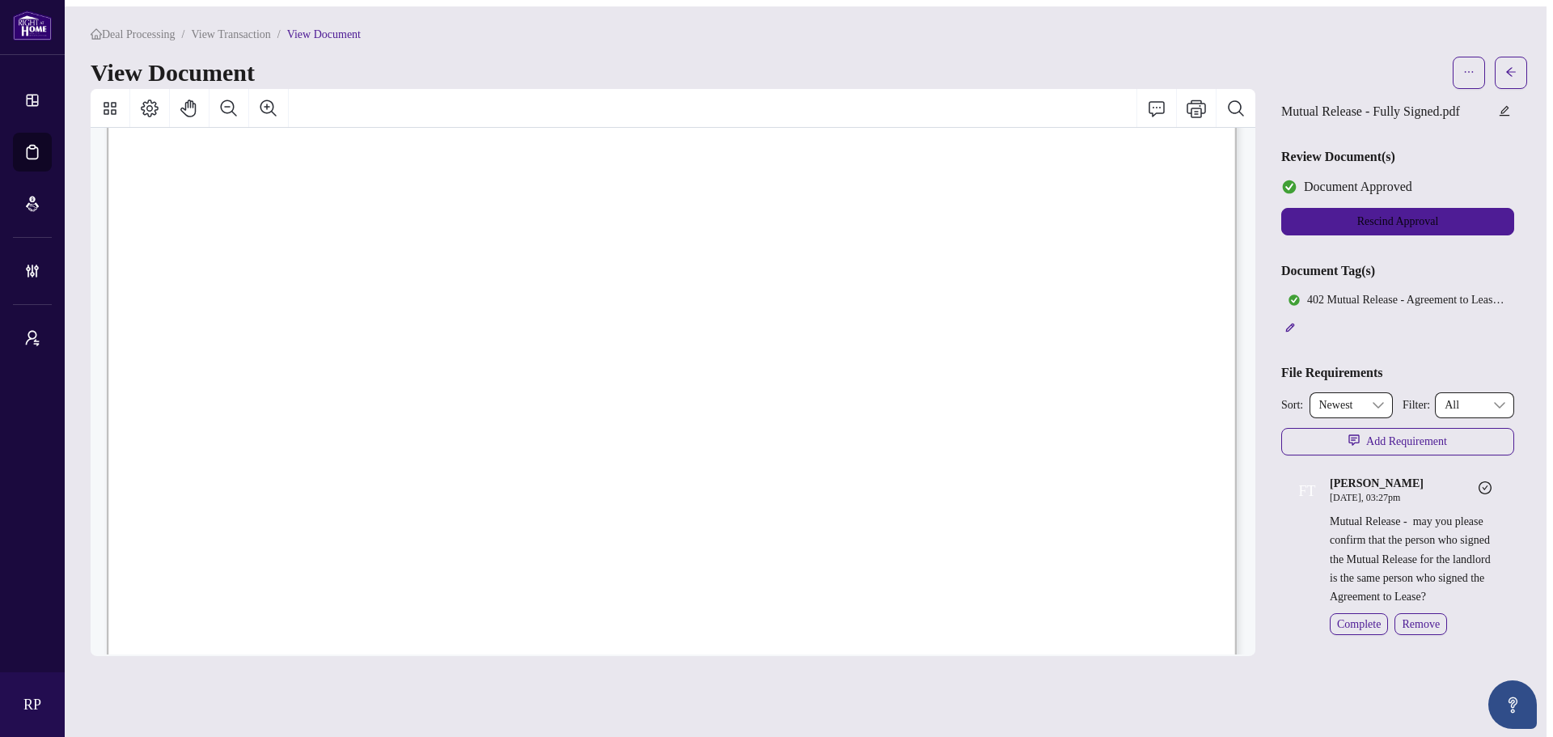
scroll to position [402, 0]
click at [1436, 632] on span "Remove" at bounding box center [1420, 623] width 38 height 17
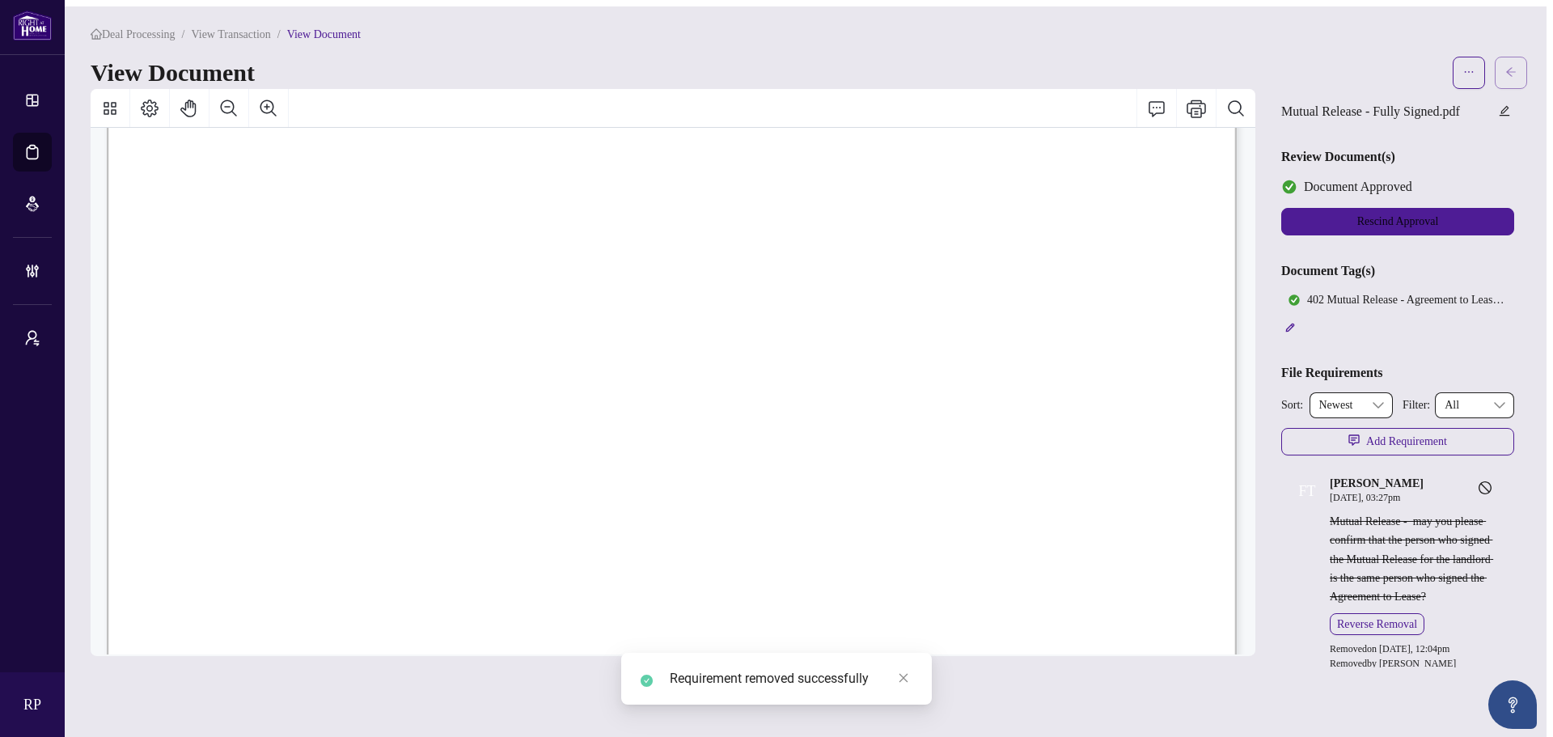
click at [1523, 68] on button "button" at bounding box center [1510, 73] width 32 height 32
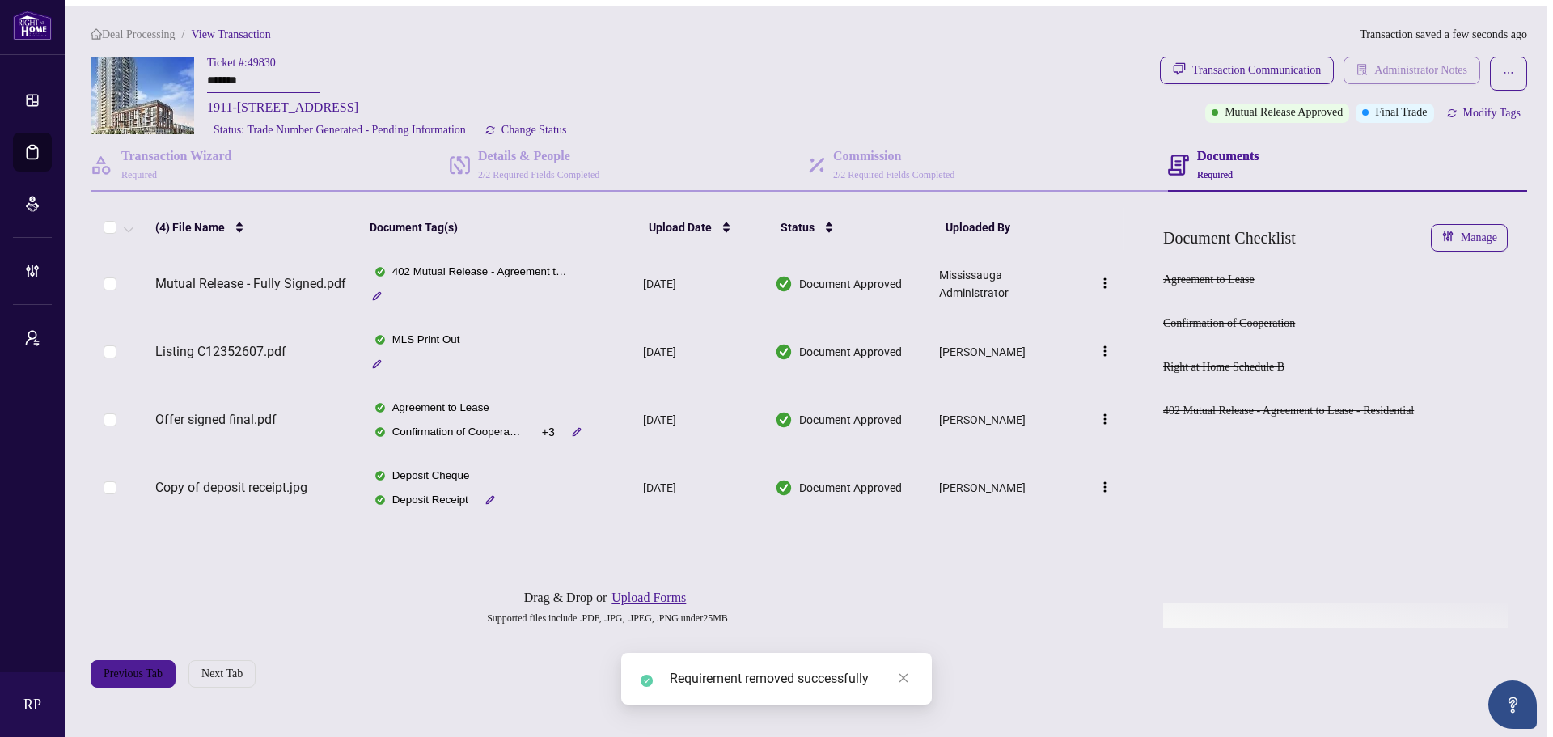
click at [1374, 57] on span "Administrator Notes" at bounding box center [1420, 70] width 93 height 26
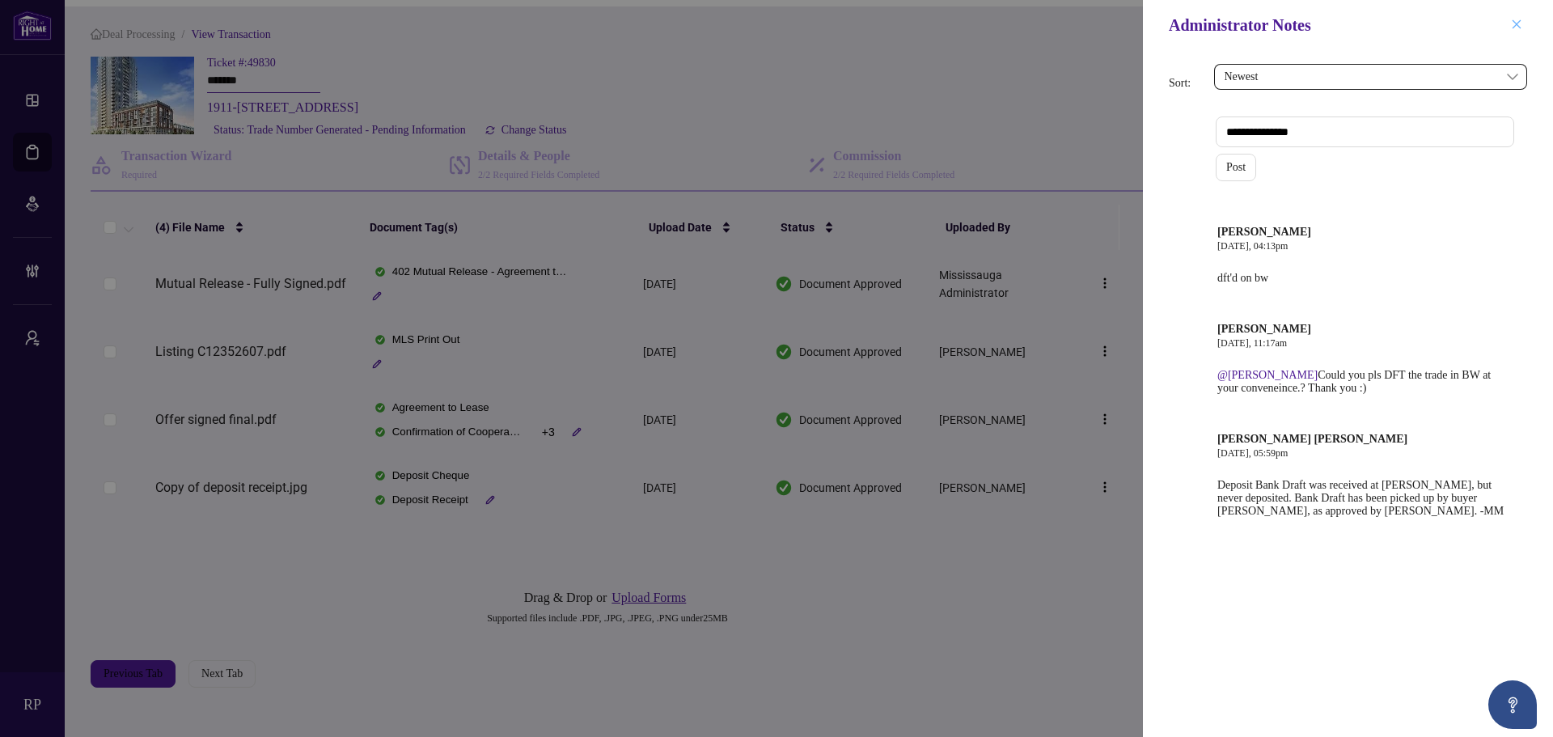
click at [1526, 22] on button "button" at bounding box center [1516, 24] width 21 height 19
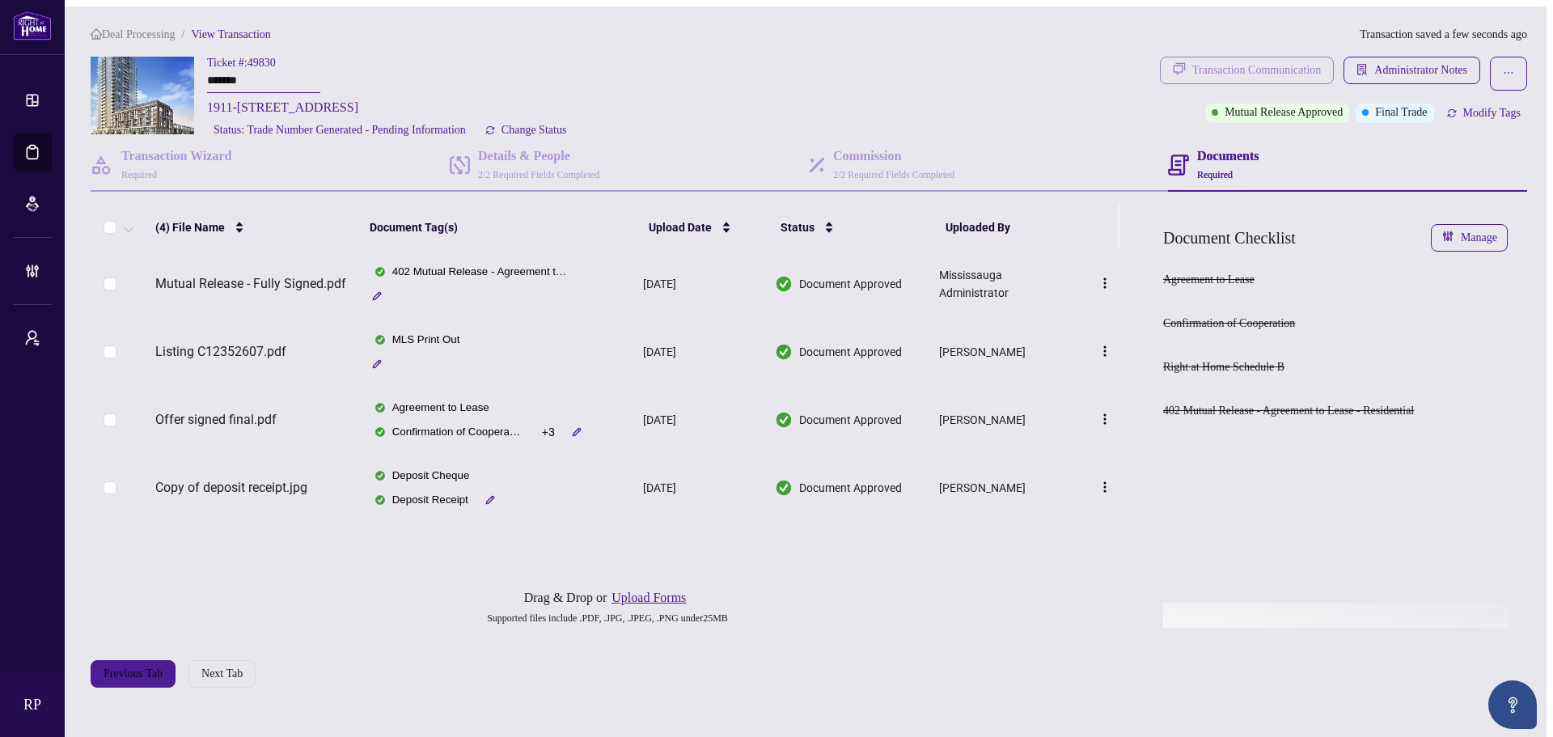
click at [1295, 66] on div "Transaction Communication" at bounding box center [1256, 70] width 129 height 26
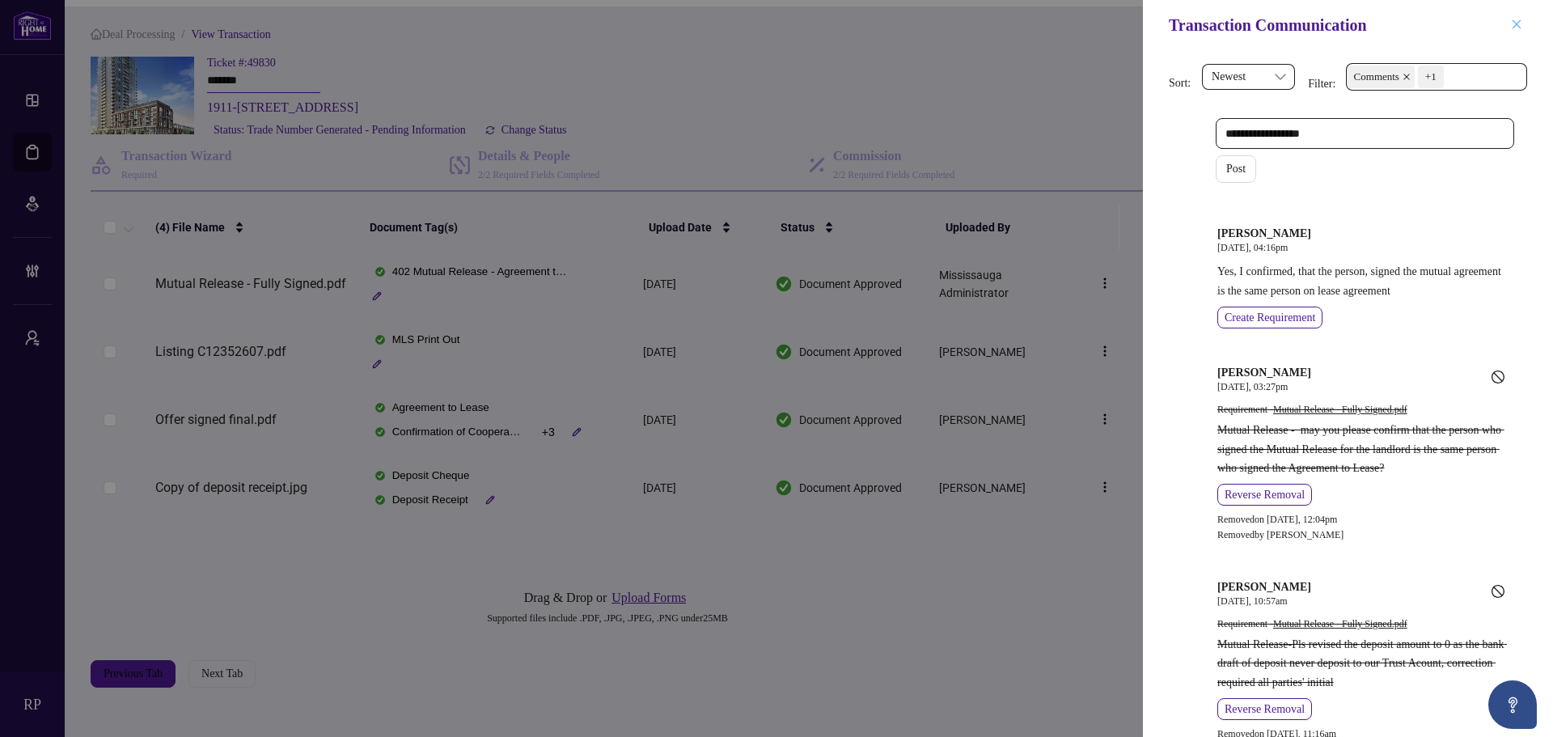
click at [1511, 32] on span "button" at bounding box center [1516, 25] width 11 height 26
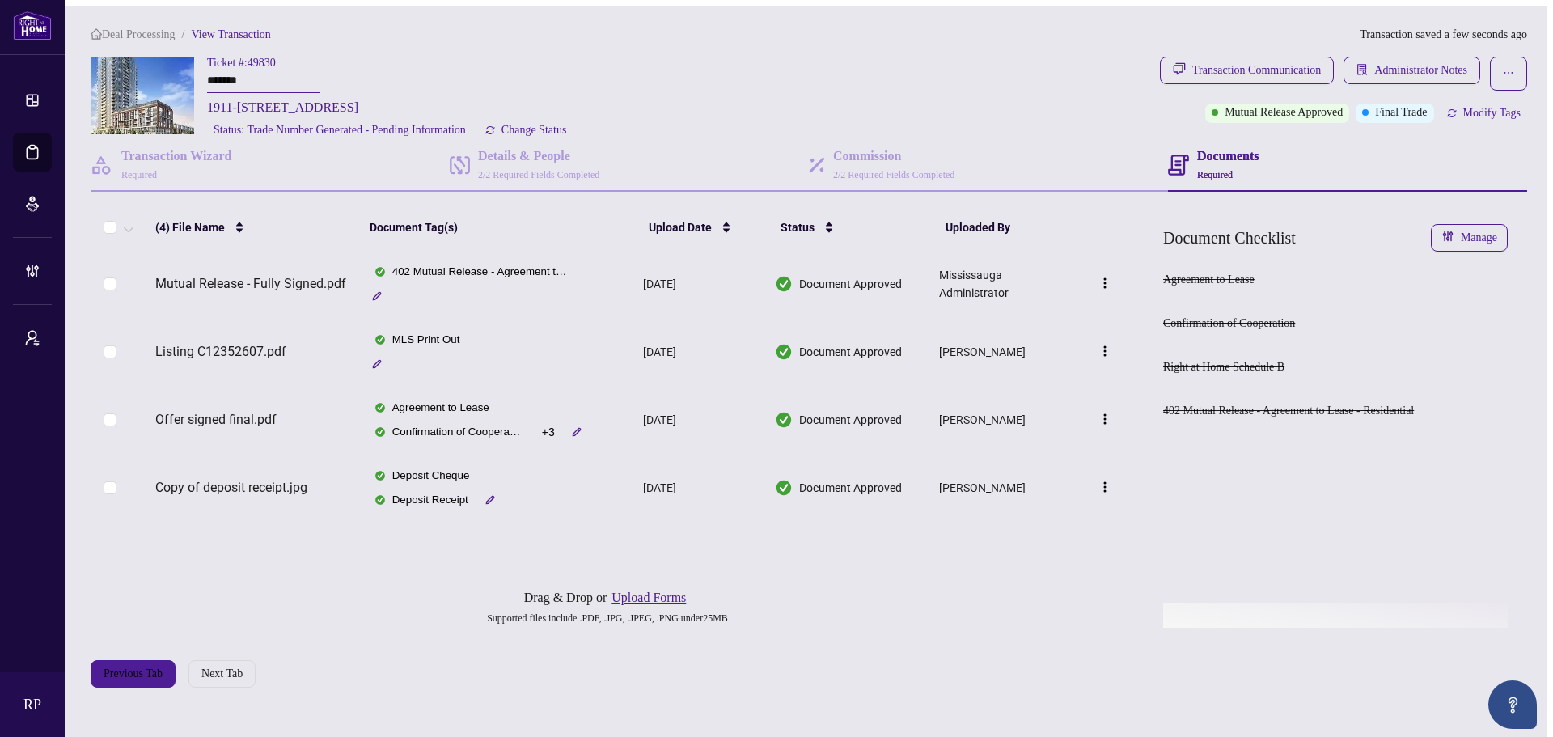
click at [1228, 44] on div "Deal Processing / View Transaction Transaction saved a few seconds ago Ticket #…" at bounding box center [808, 356] width 1449 height 661
click at [1228, 58] on div "Transaction Communication" at bounding box center [1256, 70] width 129 height 26
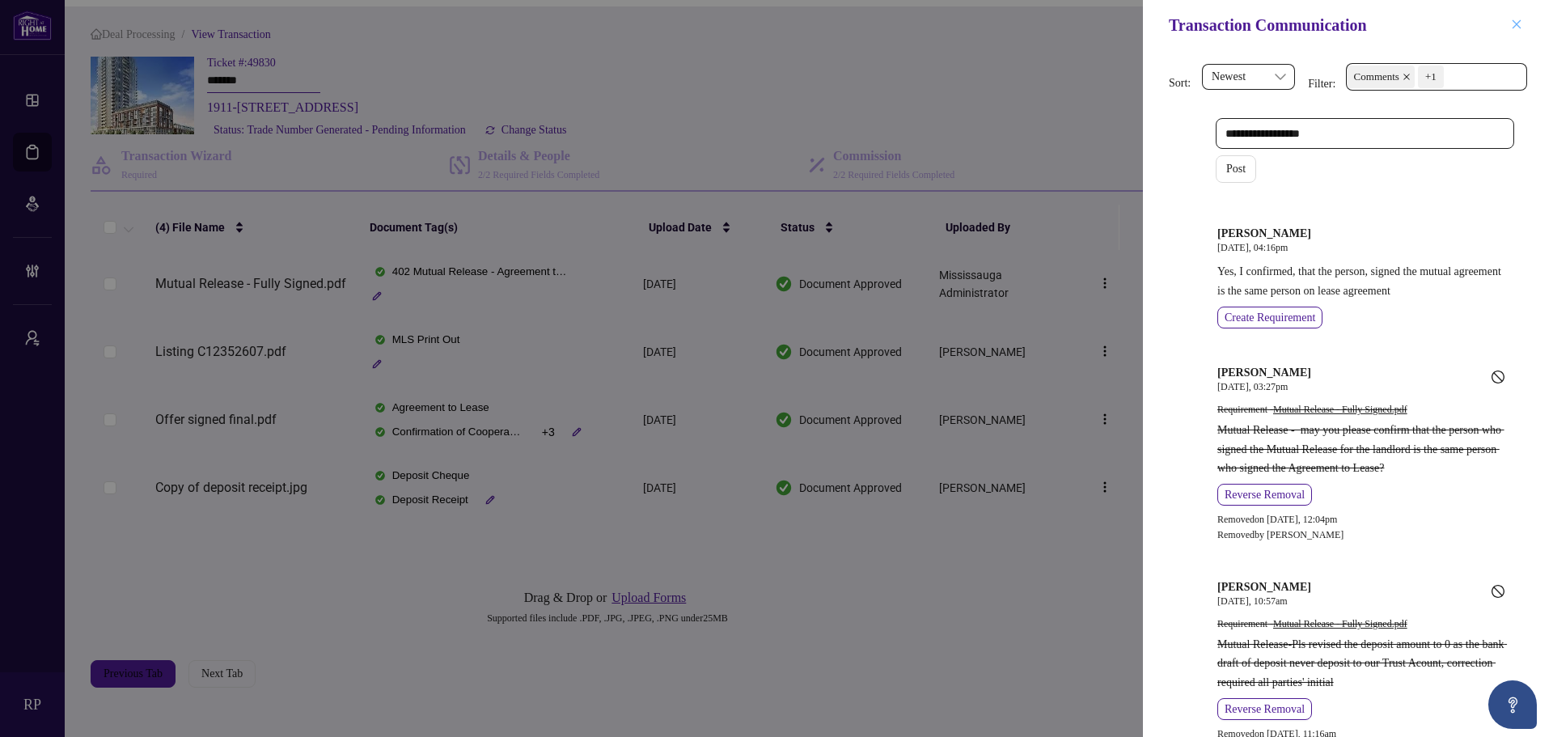
click at [1521, 19] on icon "close" at bounding box center [1516, 24] width 11 height 11
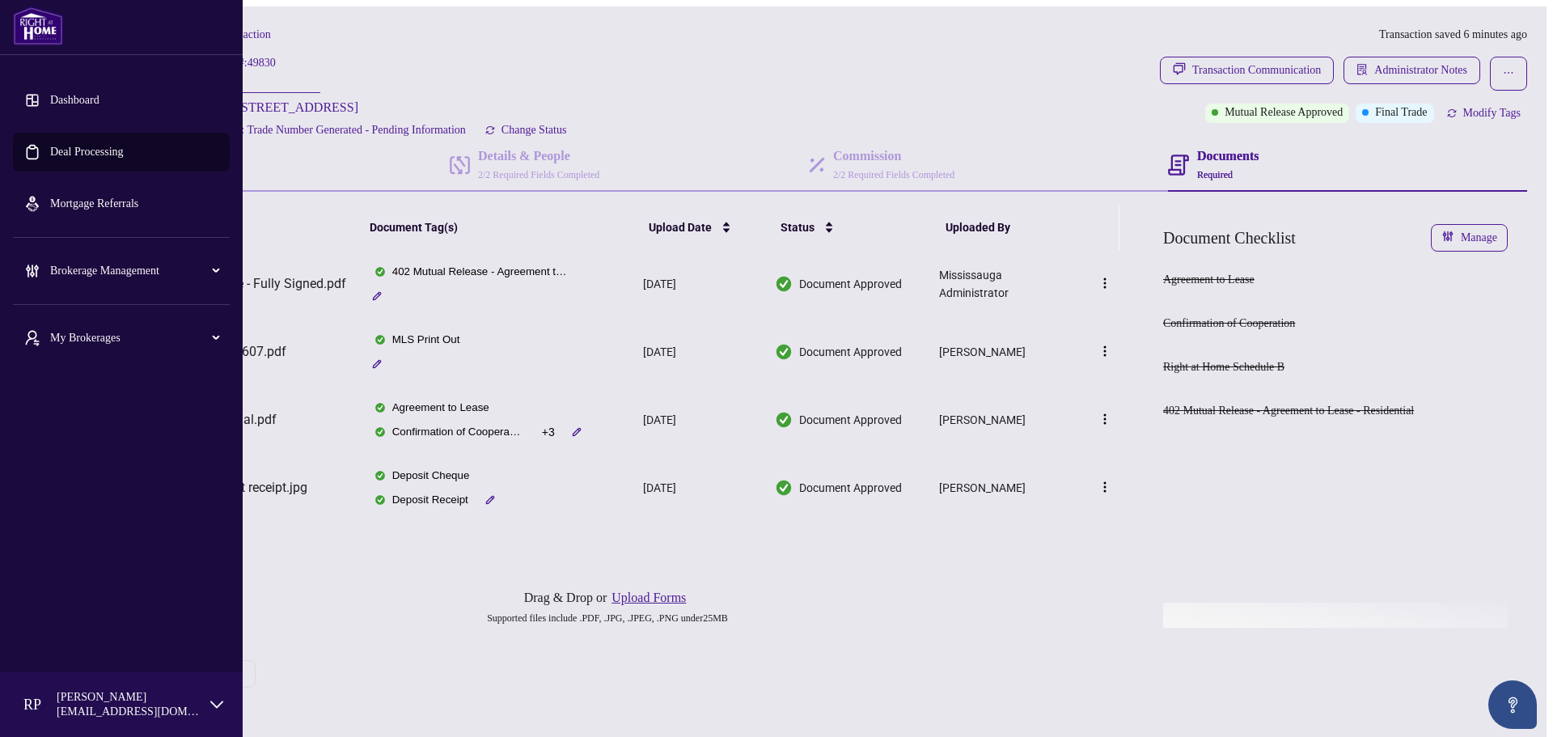
click at [101, 155] on link "Deal Processing" at bounding box center [87, 152] width 74 height 12
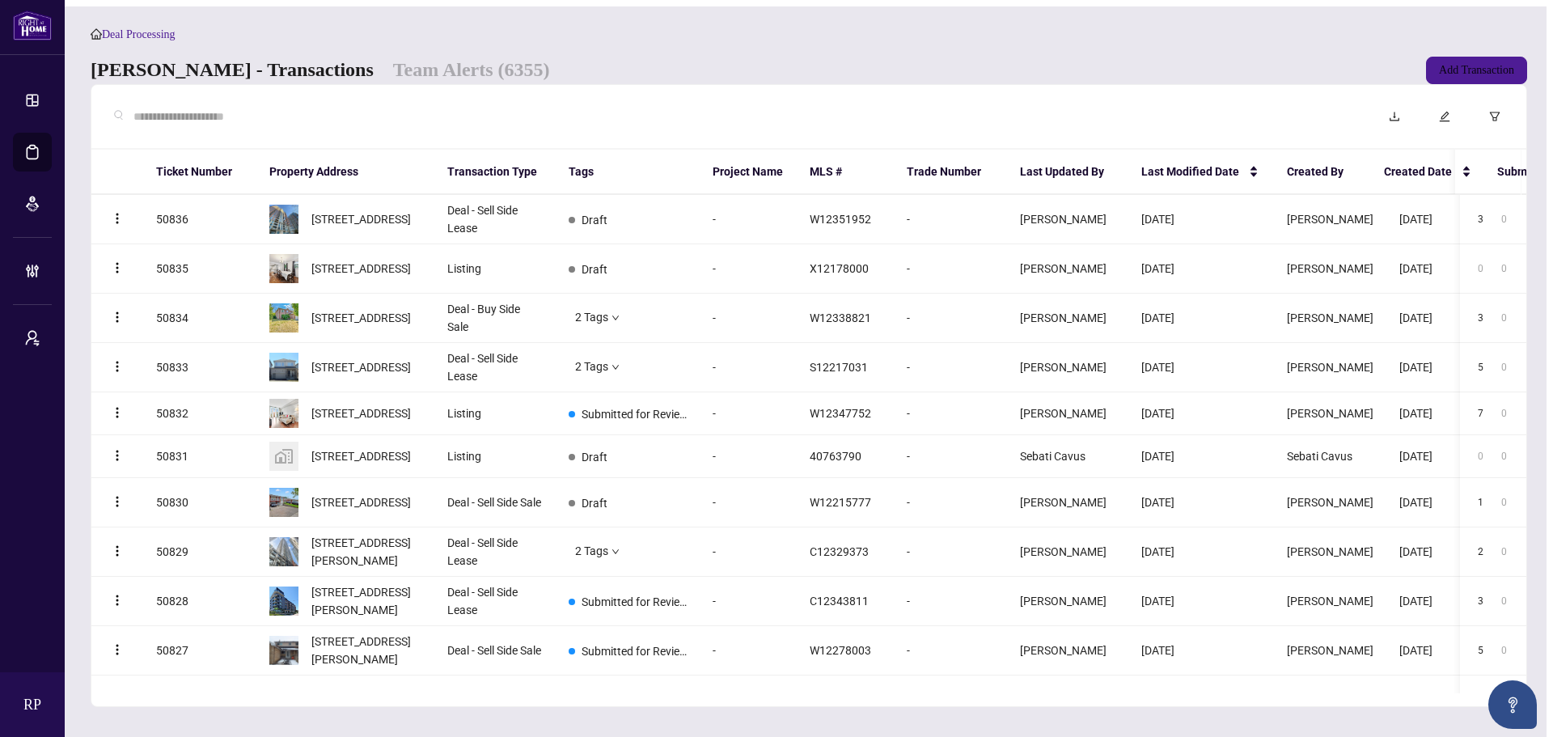
click at [1211, 112] on div at bounding box center [733, 116] width 1258 height 37
click at [1206, 123] on input "text" at bounding box center [741, 117] width 1216 height 18
paste input "*******"
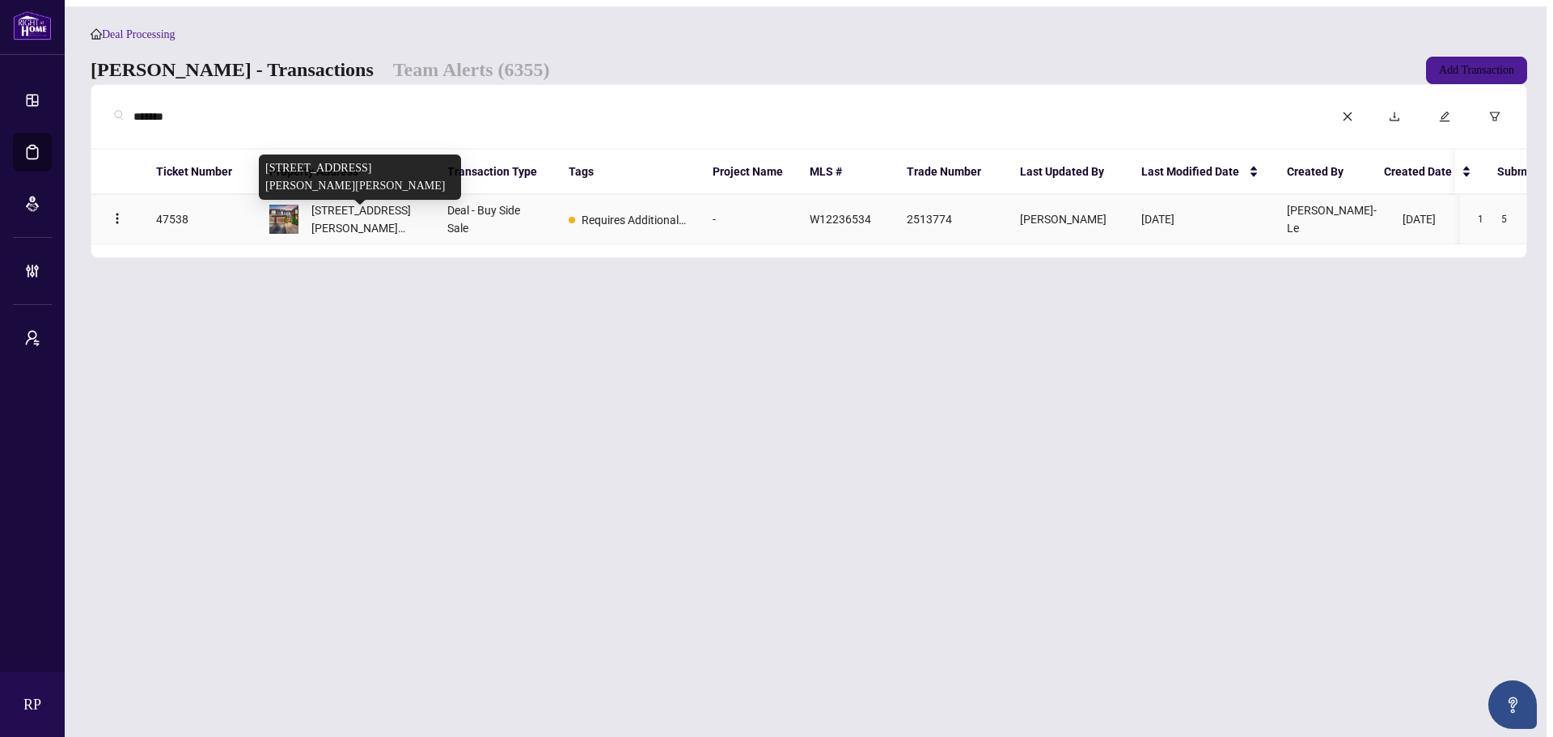
type input "*******"
click at [391, 227] on span "[STREET_ADDRESS][PERSON_NAME][PERSON_NAME]" at bounding box center [366, 219] width 110 height 36
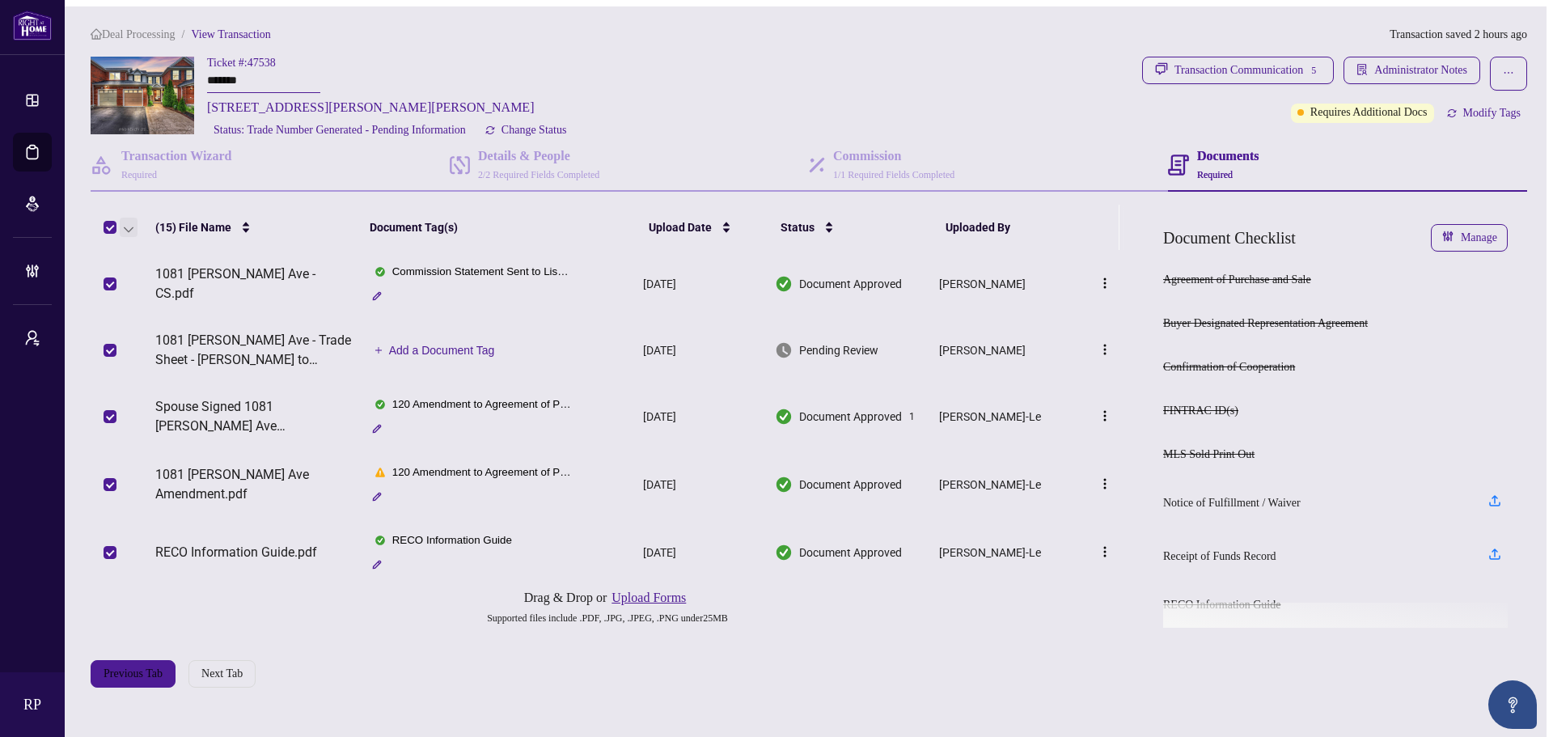
click at [124, 226] on span "button" at bounding box center [129, 227] width 10 height 13
click at [229, 286] on span "Download Selected" at bounding box center [192, 283] width 133 height 18
